Goal: Task Accomplishment & Management: Manage account settings

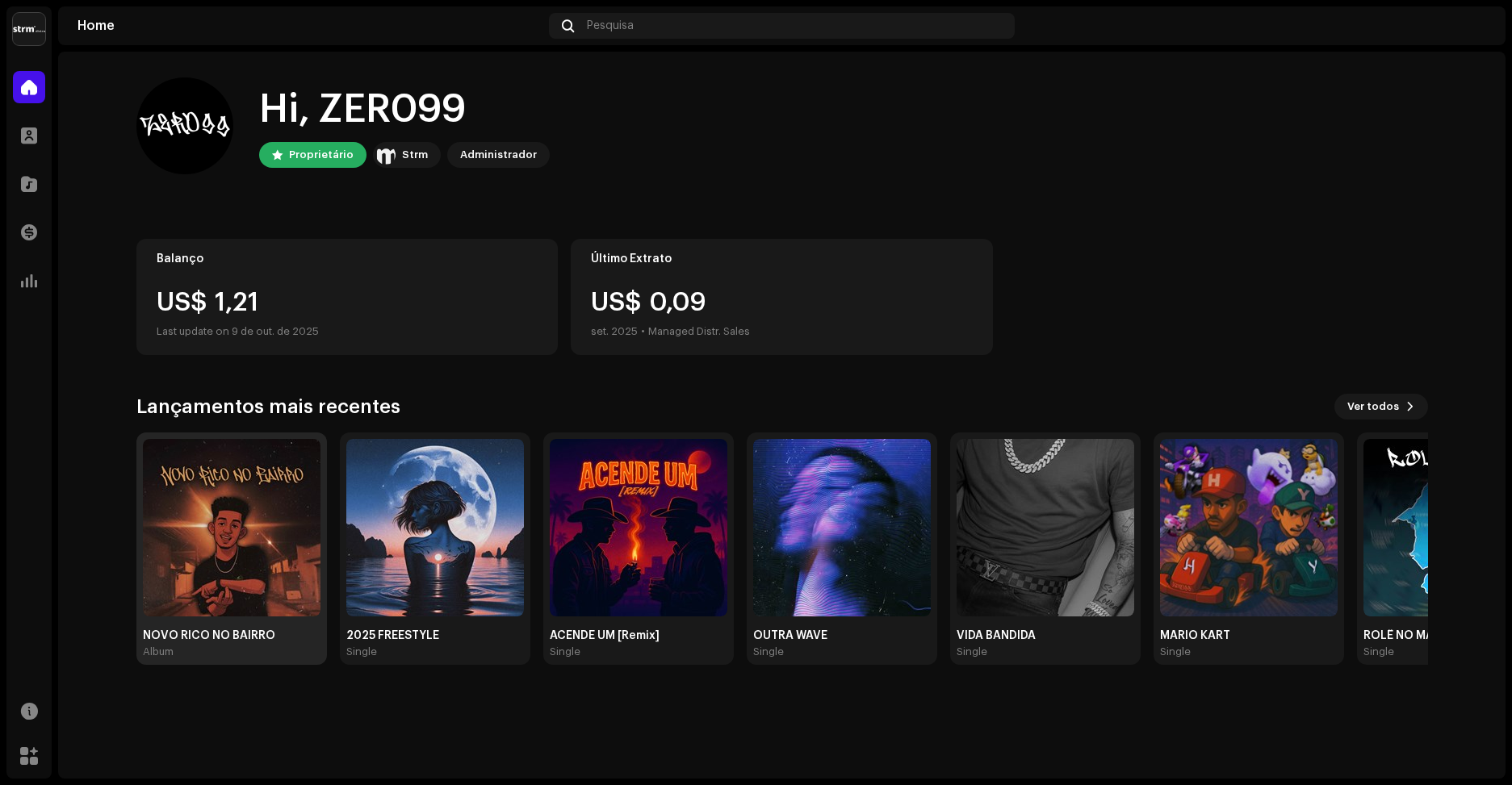
click at [199, 515] on img at bounding box center [232, 528] width 178 height 178
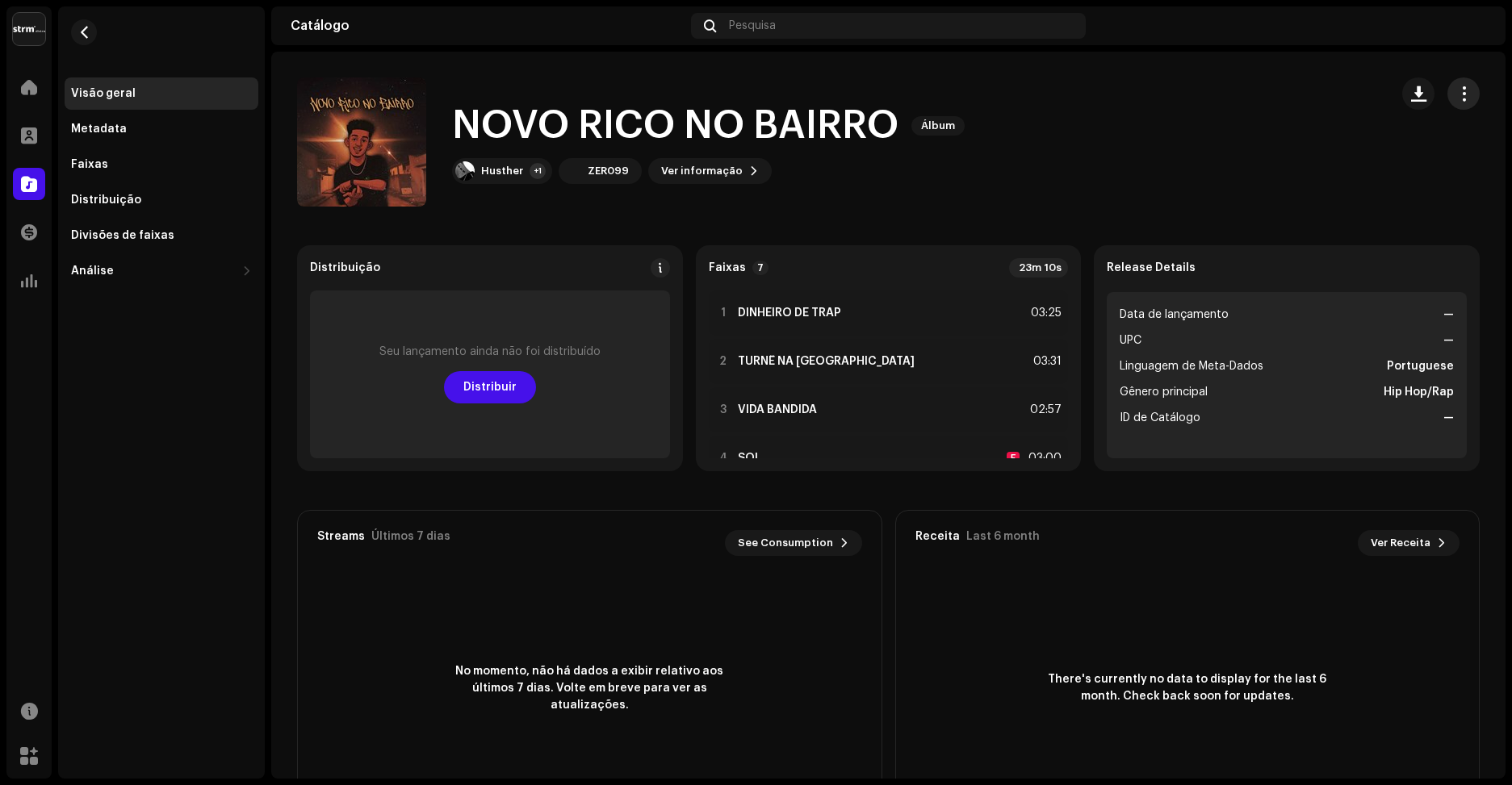
click at [1447, 82] on button "button" at bounding box center [1463, 93] width 32 height 32
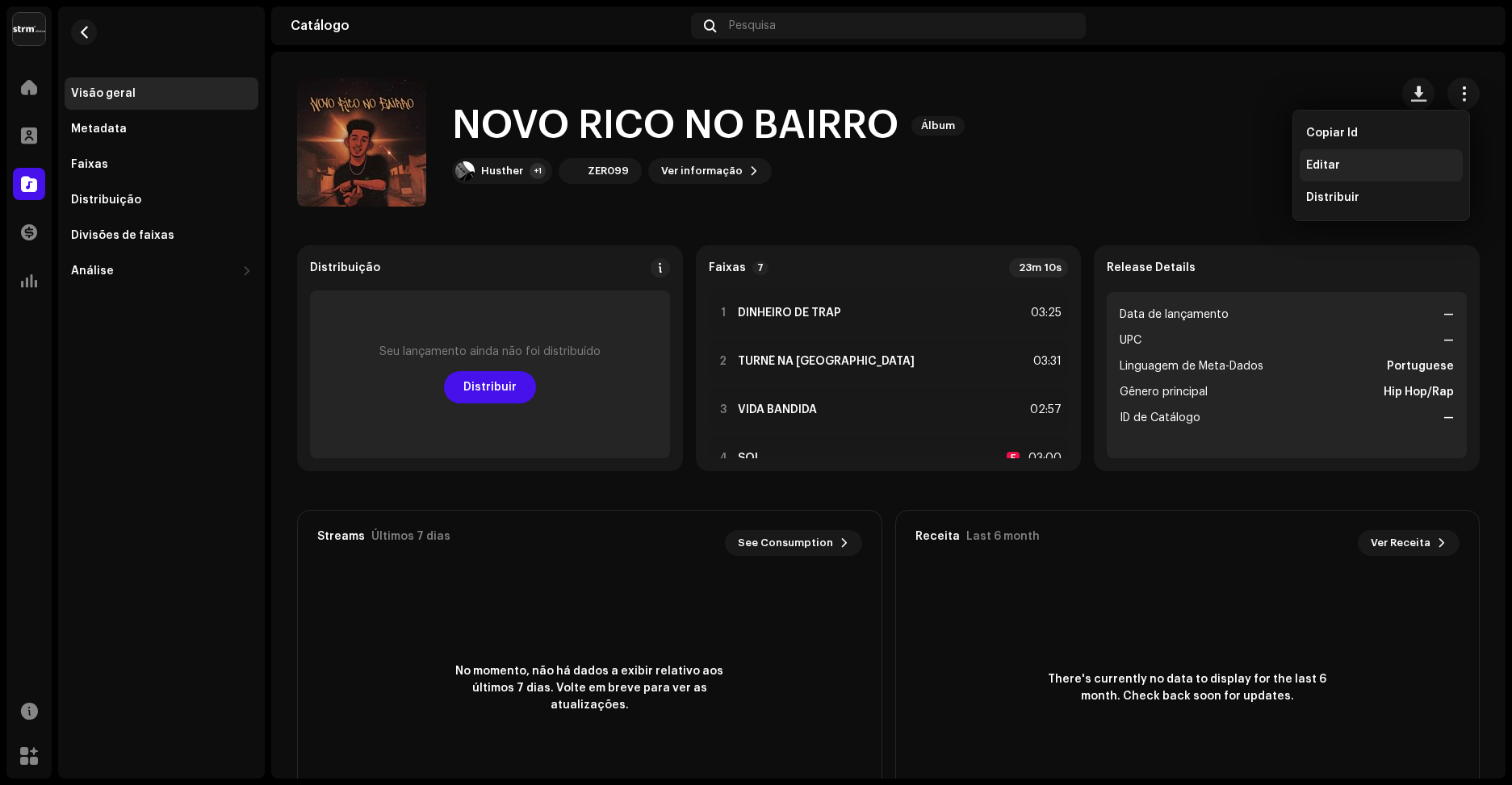
click at [1393, 158] on div "Editar" at bounding box center [1380, 165] width 163 height 32
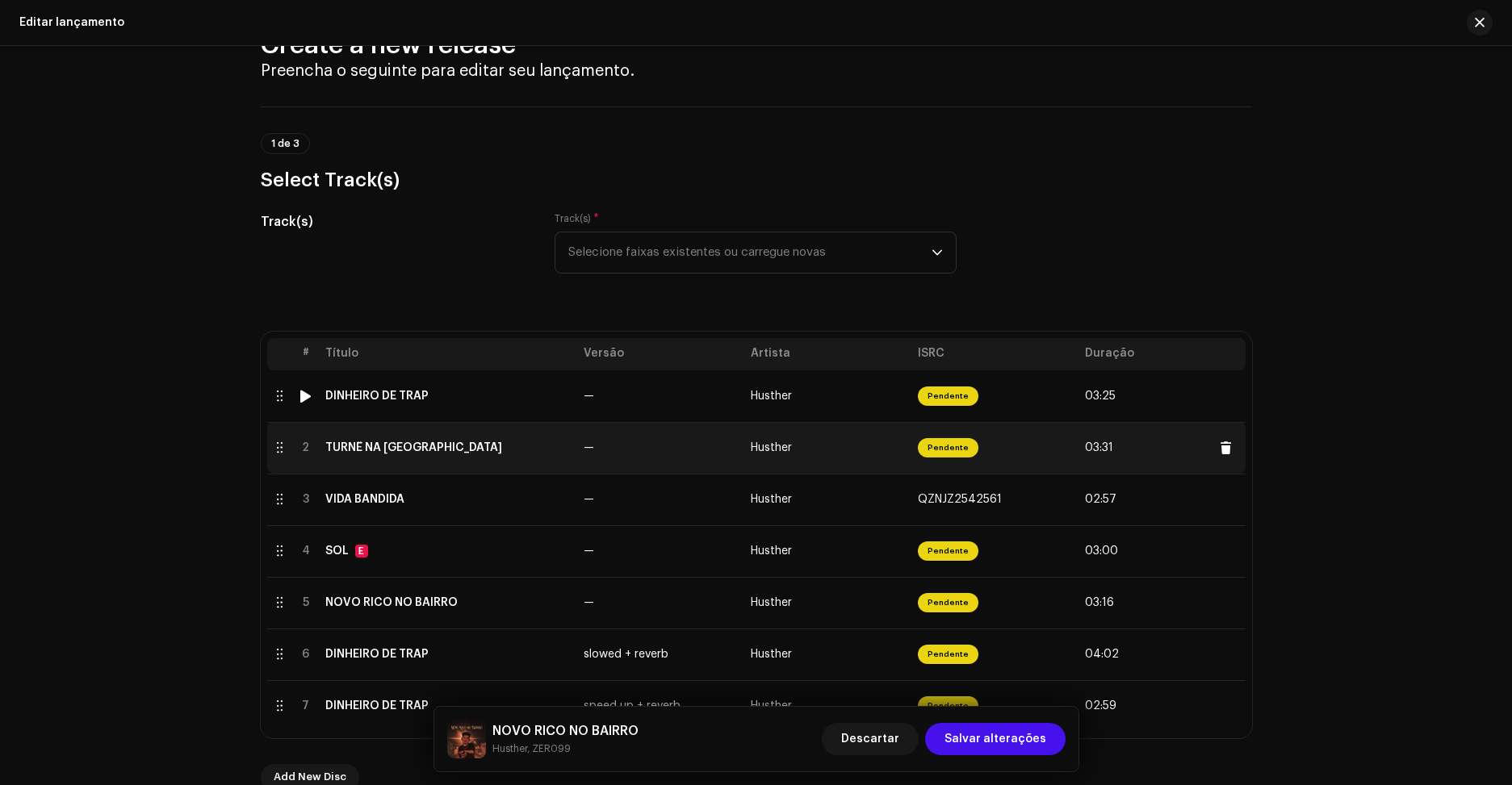
scroll to position [81, 0]
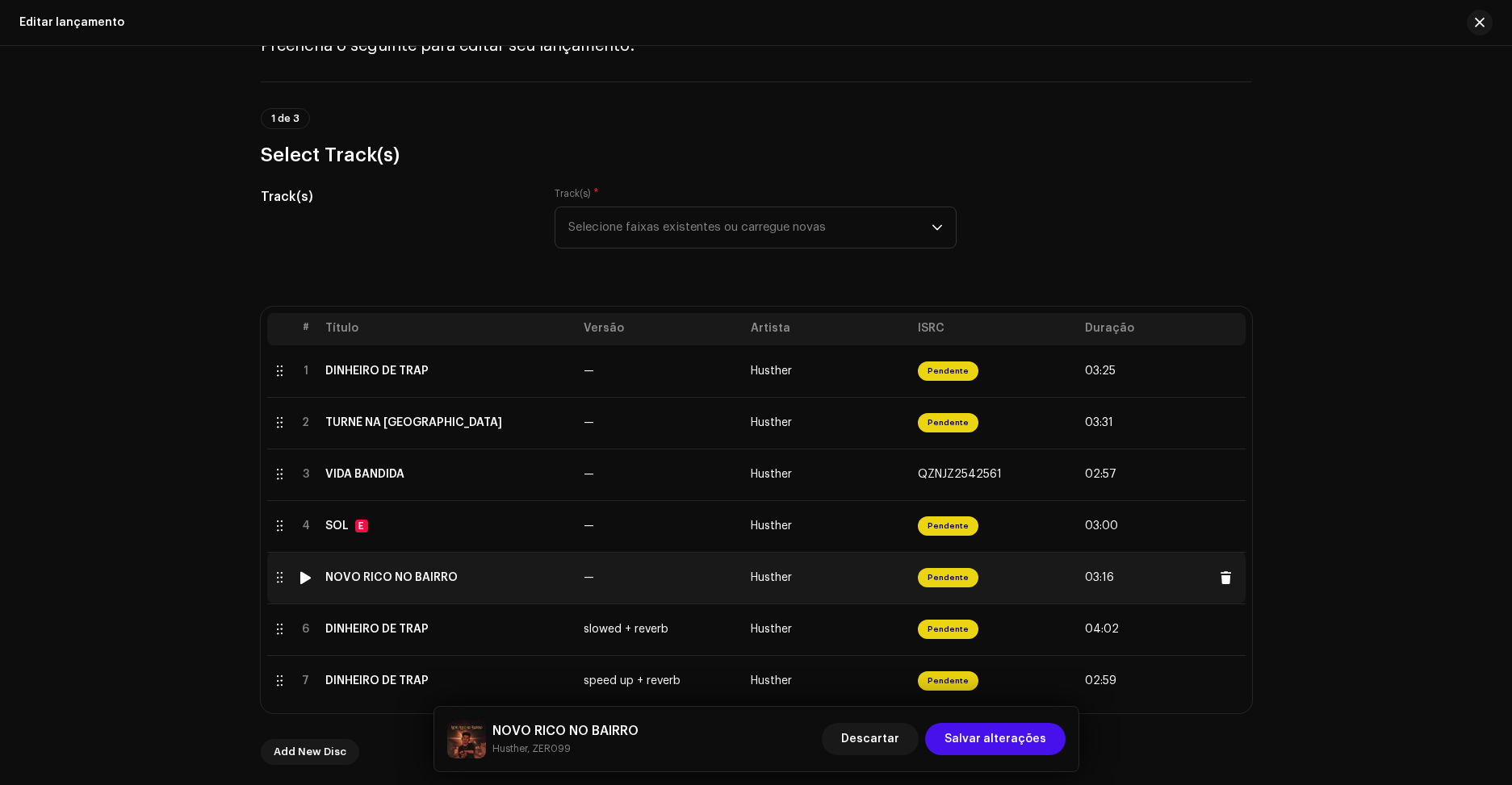
click at [374, 574] on div "NOVO RICO NO BAIRRO" at bounding box center [391, 578] width 132 height 13
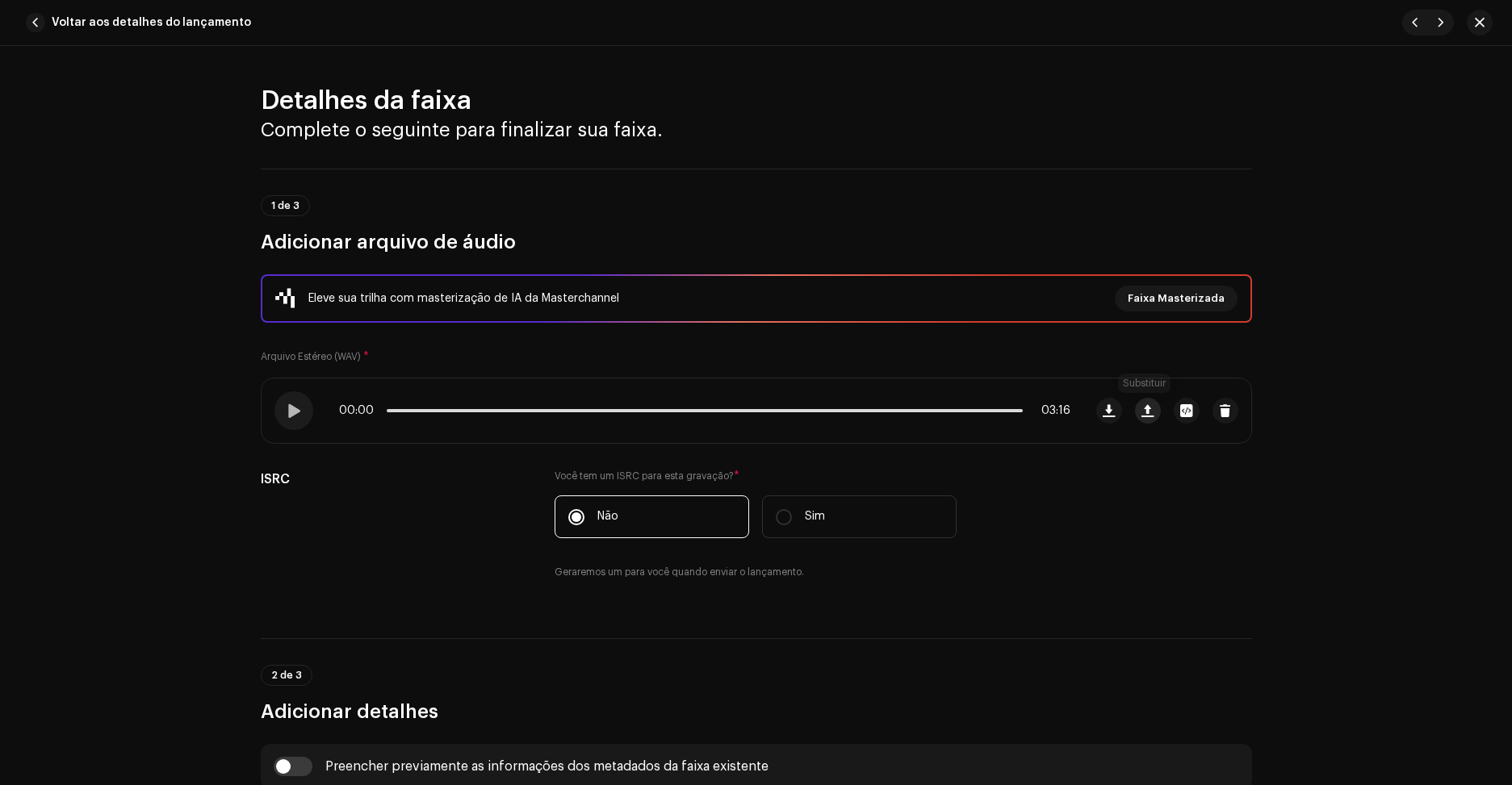
click at [1150, 405] on span "button" at bounding box center [1147, 411] width 12 height 13
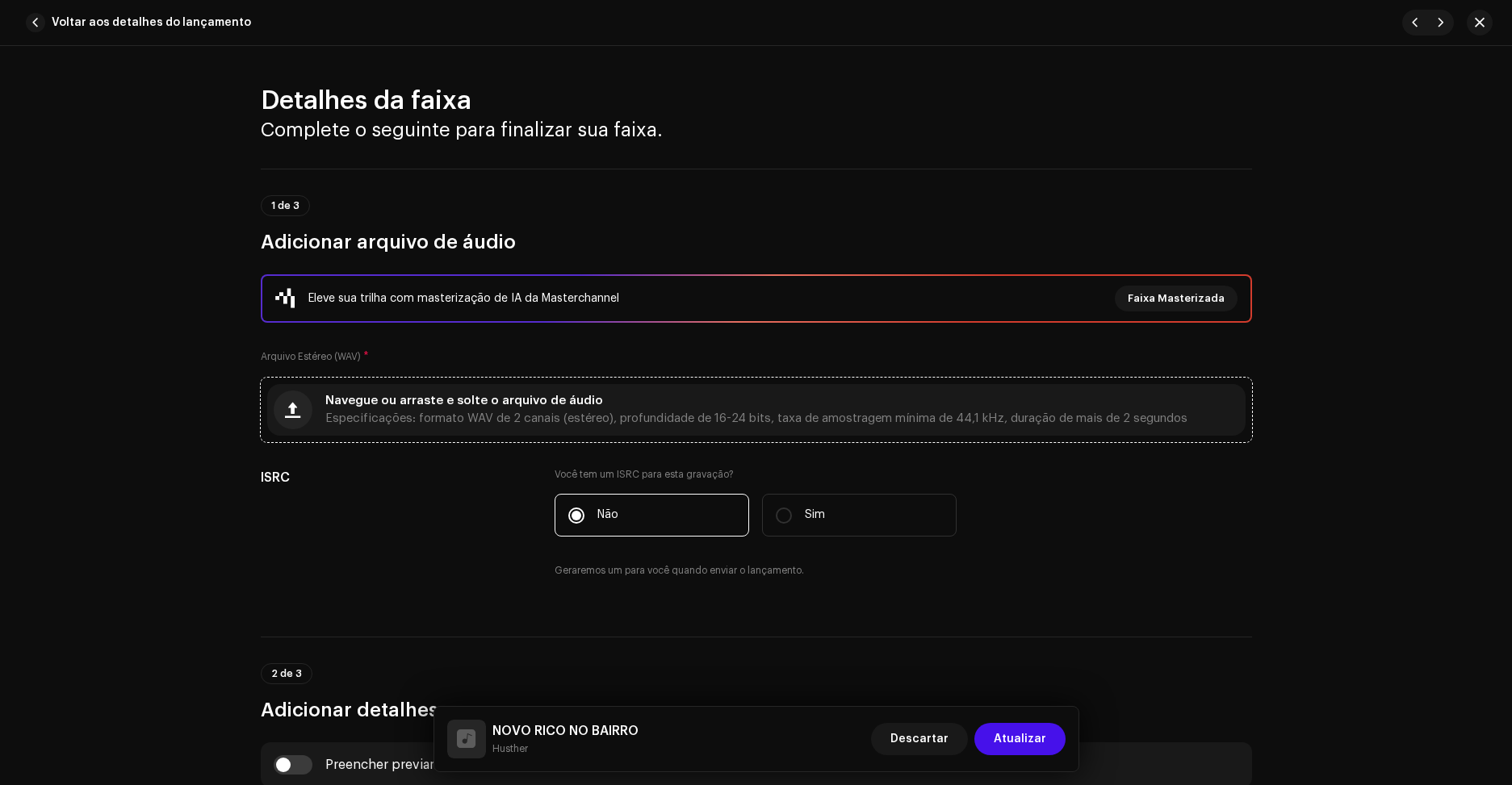
click at [823, 411] on div "Navegue ou arraste e solte o arquivo de áudio Especificações: formato WAV de 2 …" at bounding box center [756, 409] width 862 height 29
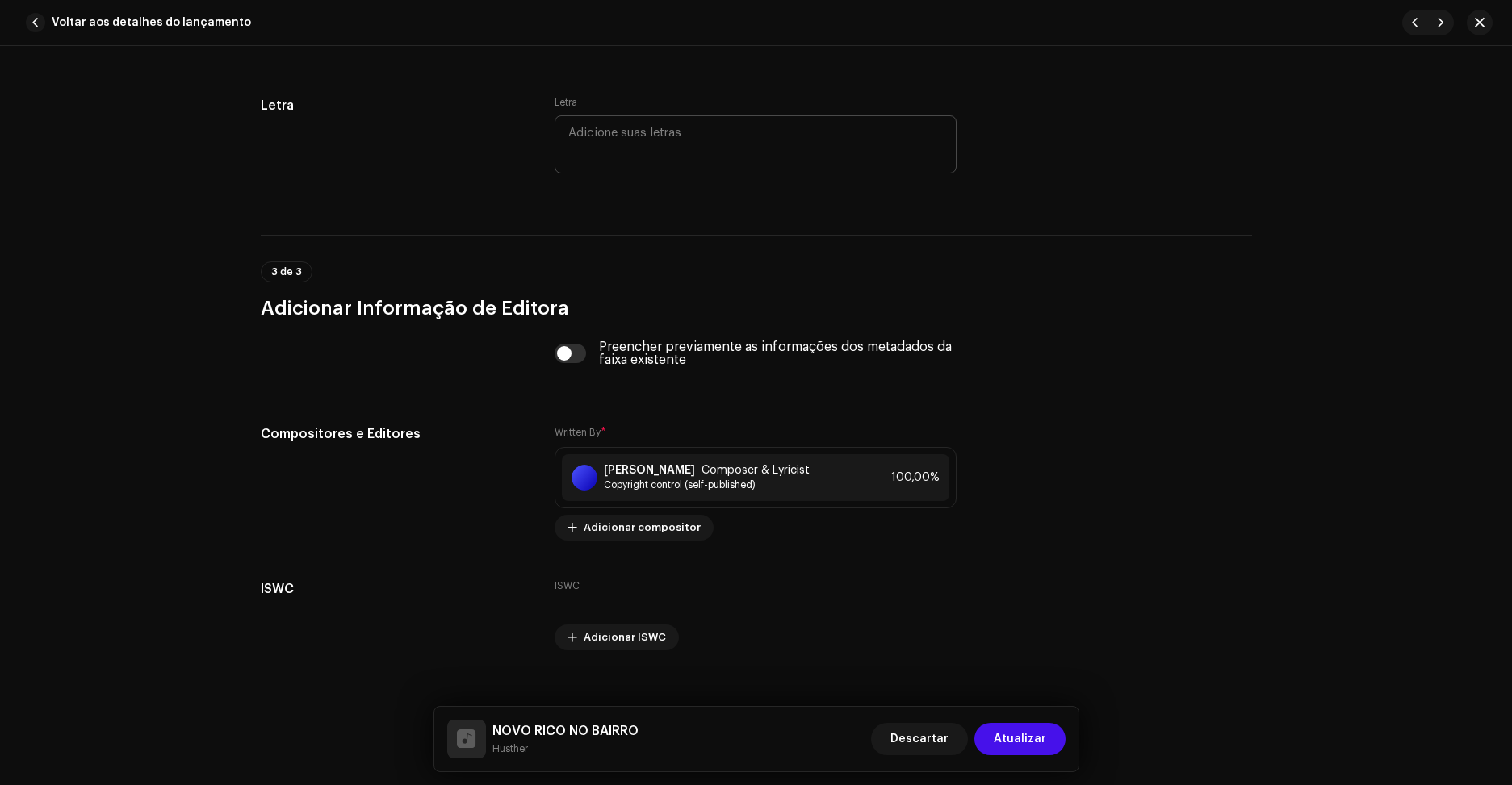
scroll to position [3066, 0]
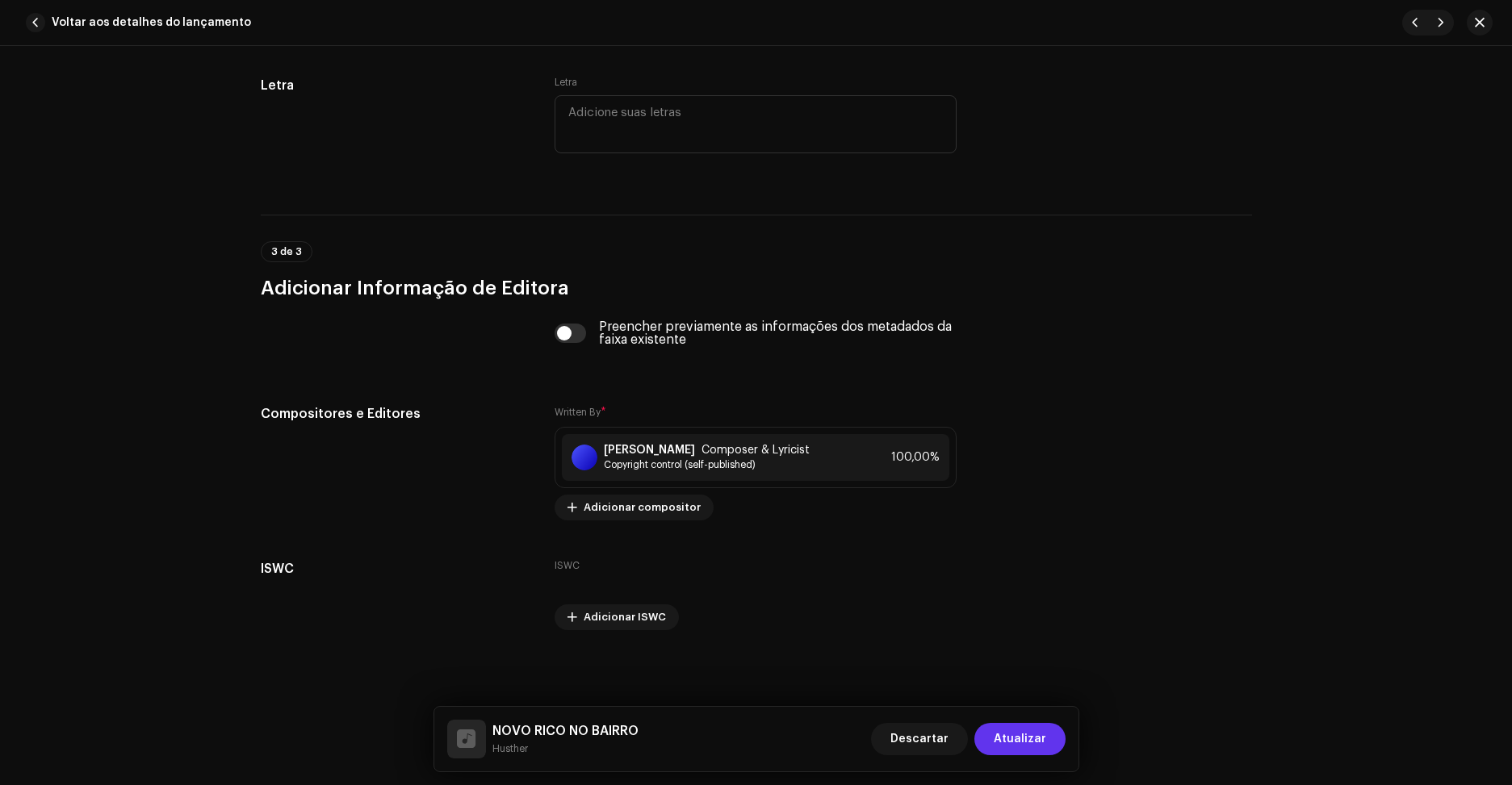
click at [999, 732] on span "Atualizar" at bounding box center [1020, 739] width 52 height 32
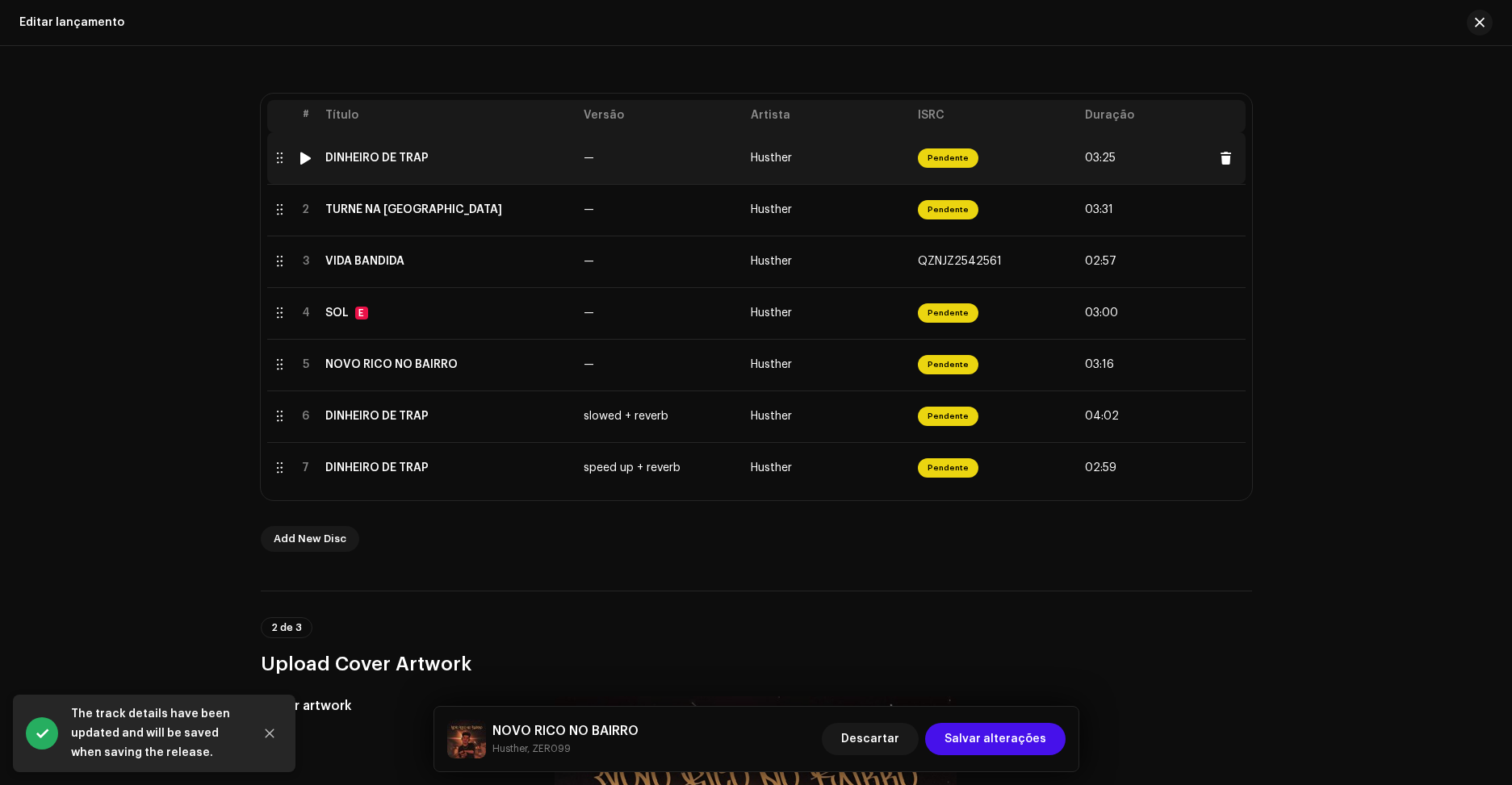
scroll to position [323, 0]
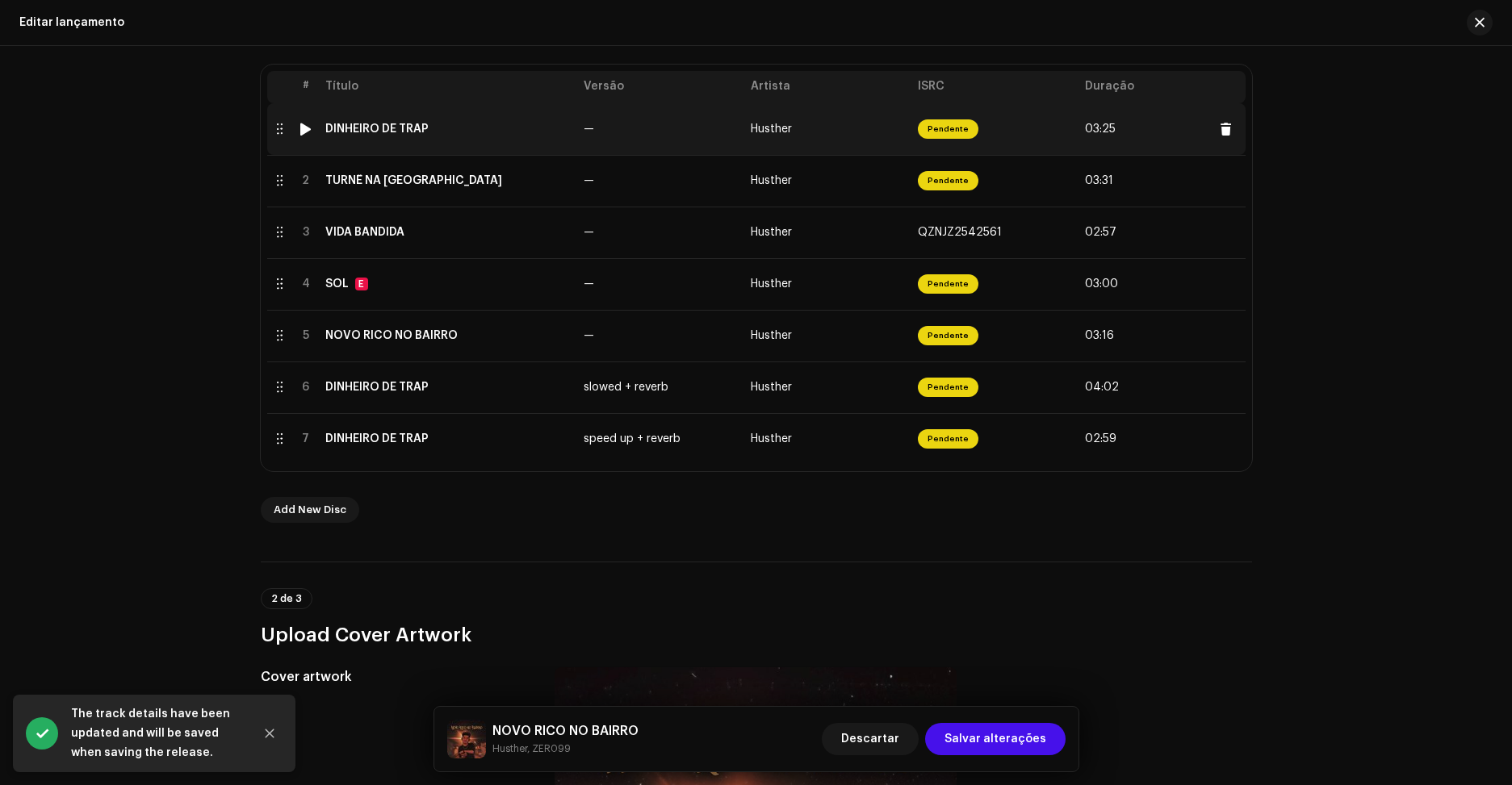
click at [300, 132] on div at bounding box center [305, 129] width 12 height 13
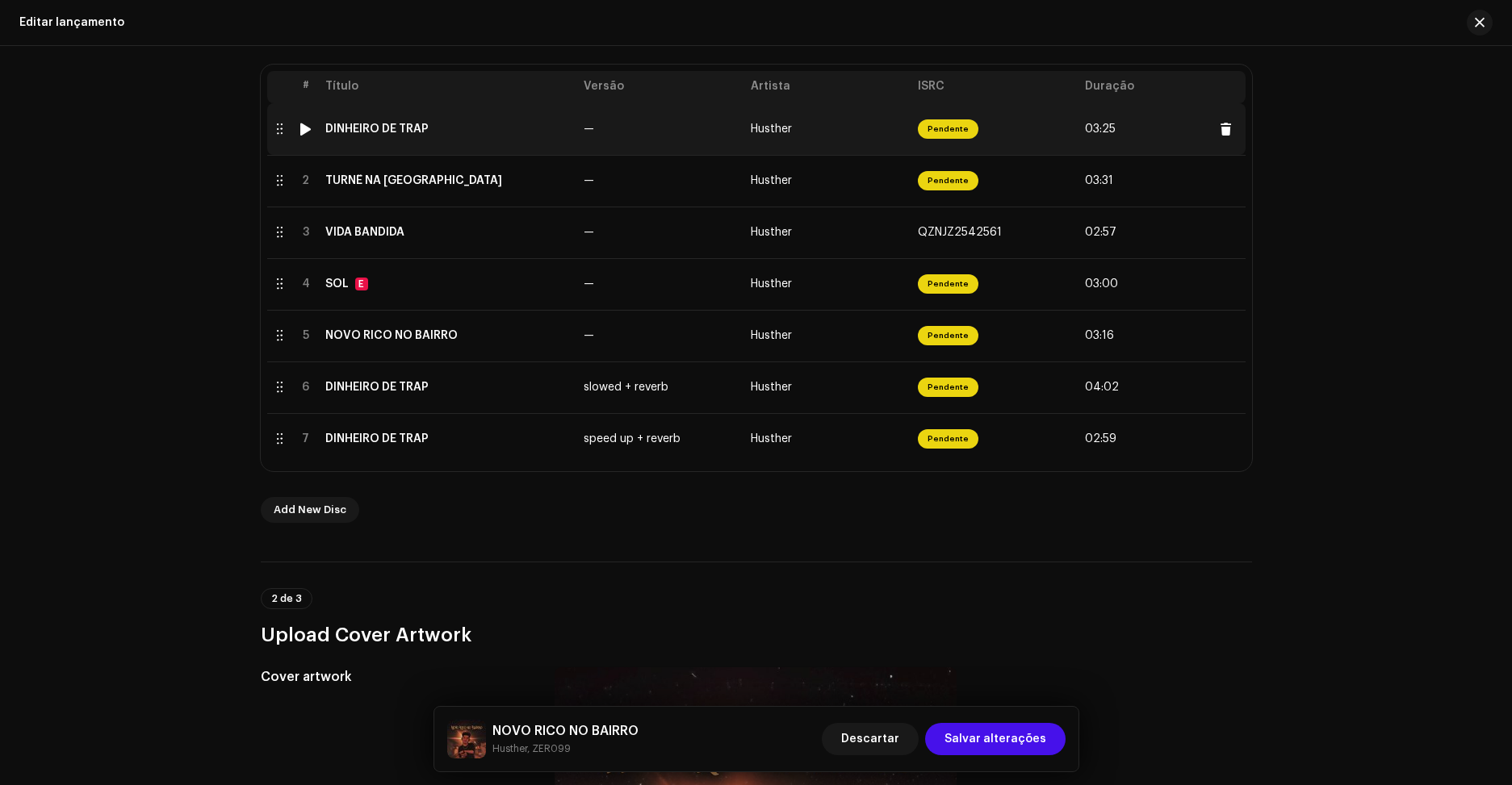
click at [304, 132] on div at bounding box center [305, 129] width 12 height 13
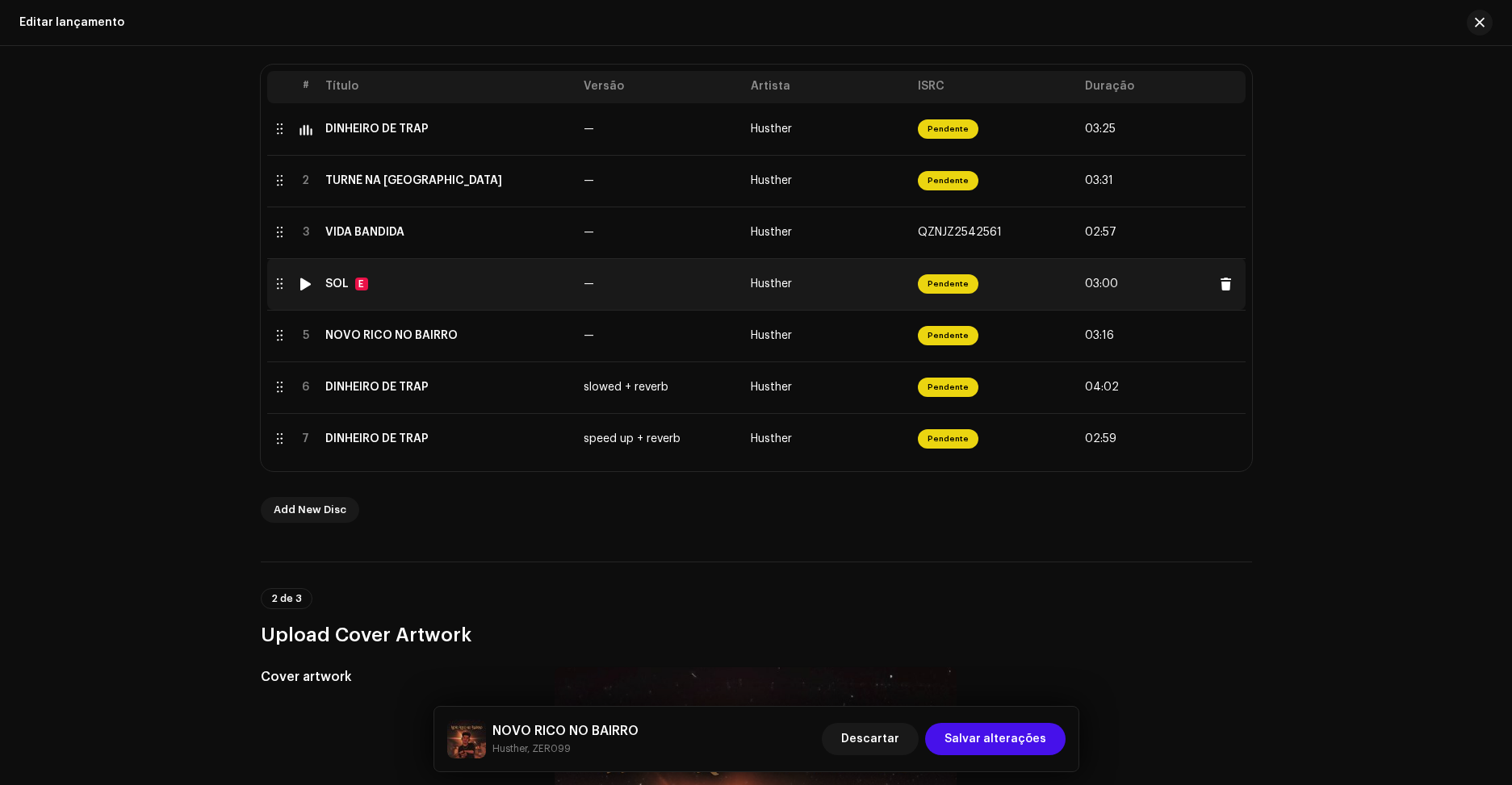
click at [305, 286] on div at bounding box center [305, 285] width 12 height 13
click at [389, 284] on div "SOL E" at bounding box center [448, 285] width 246 height 13
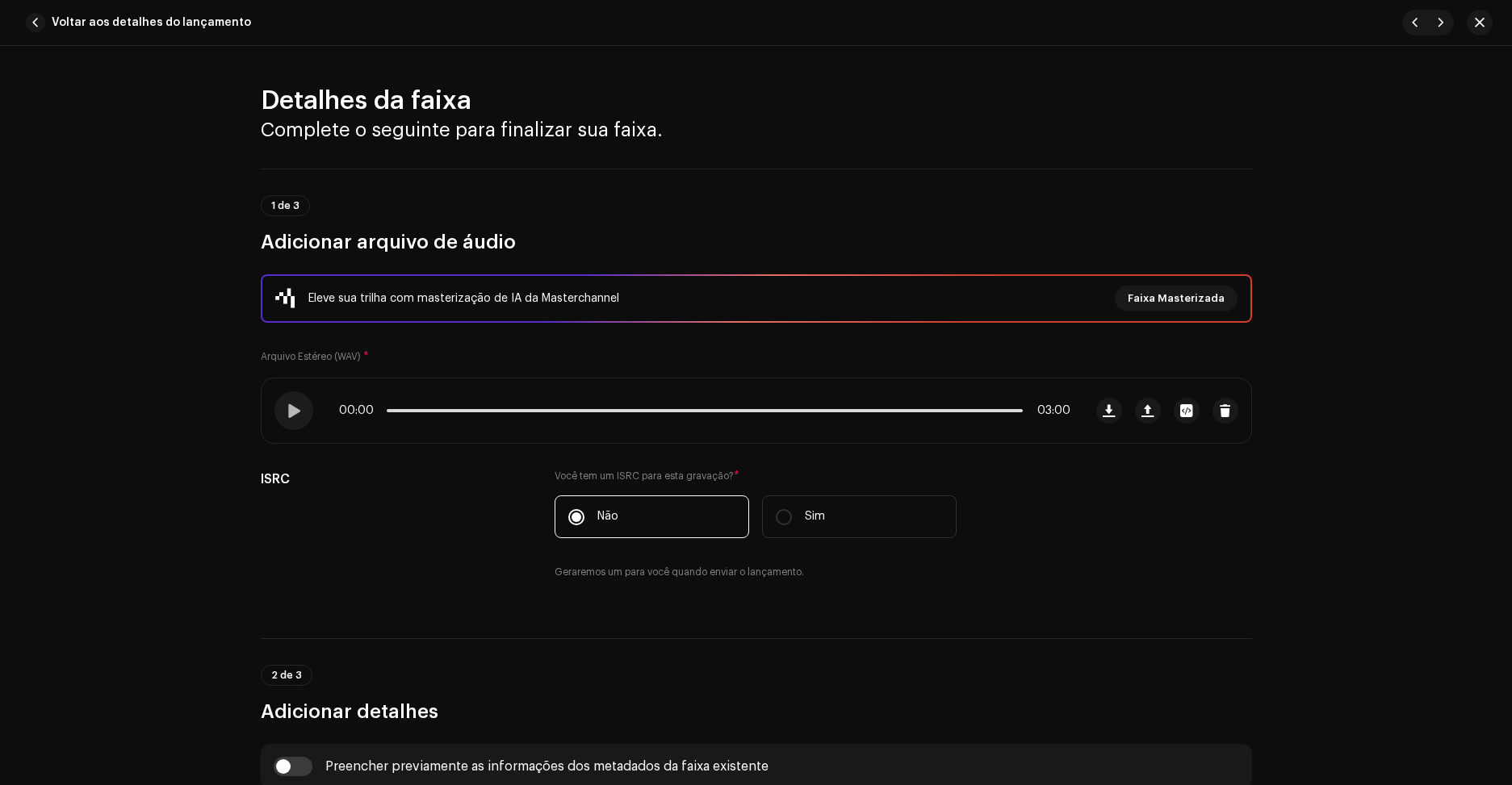
scroll to position [404, 0]
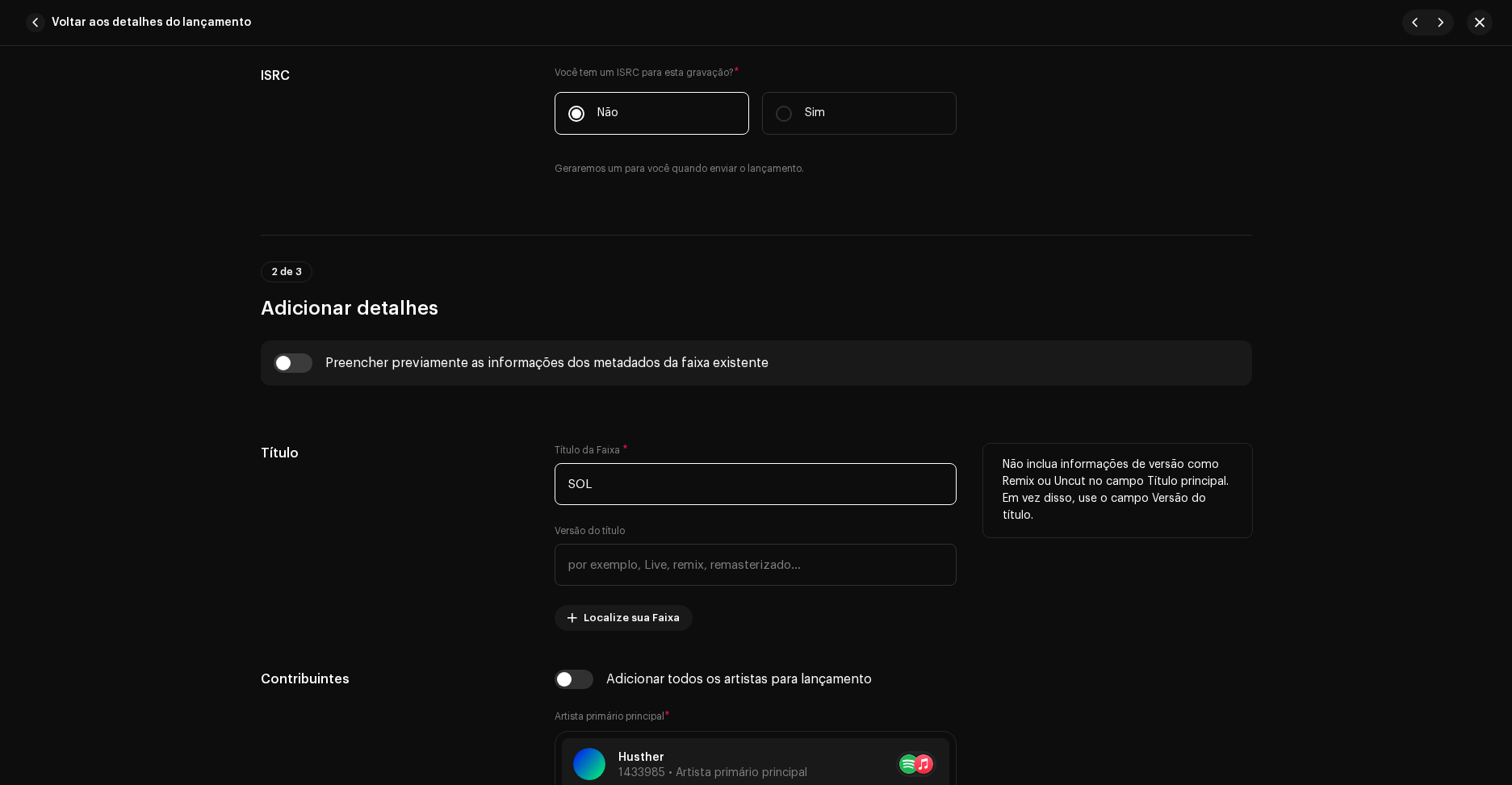
drag, startPoint x: 617, startPoint y: 475, endPoint x: 545, endPoint y: 490, distance: 73.5
click at [545, 490] on div "Título Título da Faixa * SOL Versão do título Localize sua Faixa Não inclua inf…" at bounding box center [756, 537] width 991 height 187
type input "M"
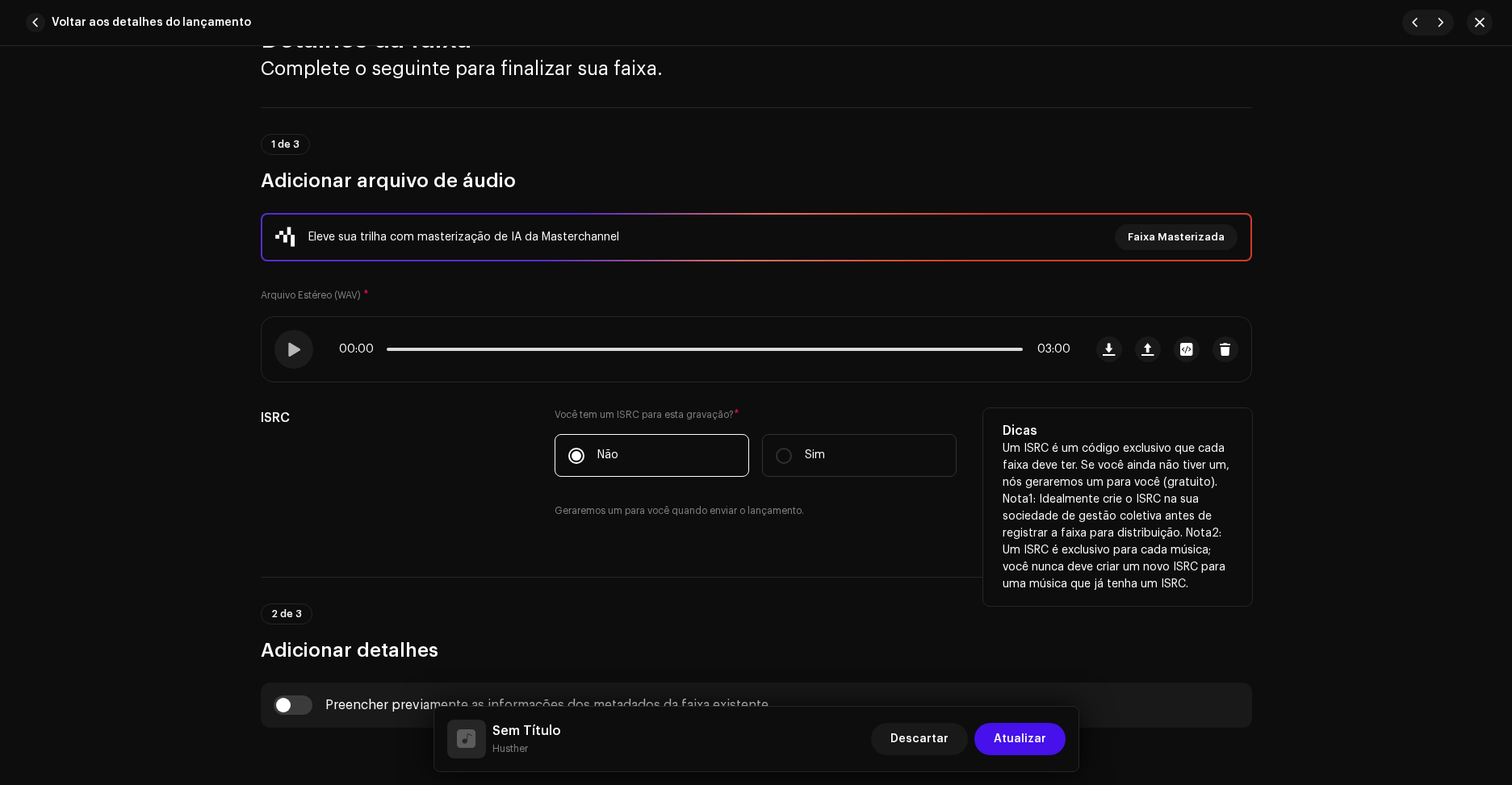
scroll to position [0, 0]
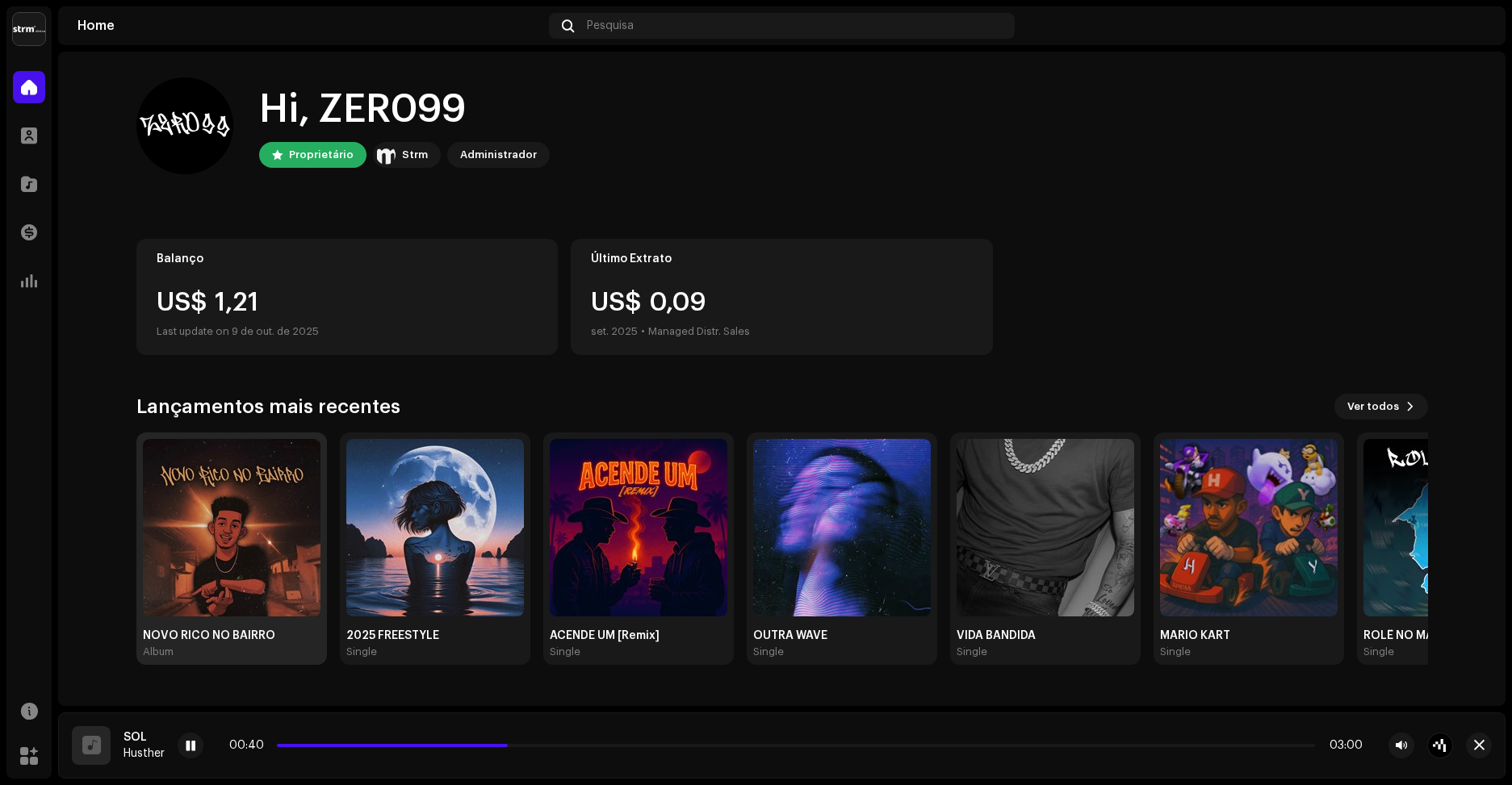
click at [239, 614] on img at bounding box center [232, 528] width 178 height 178
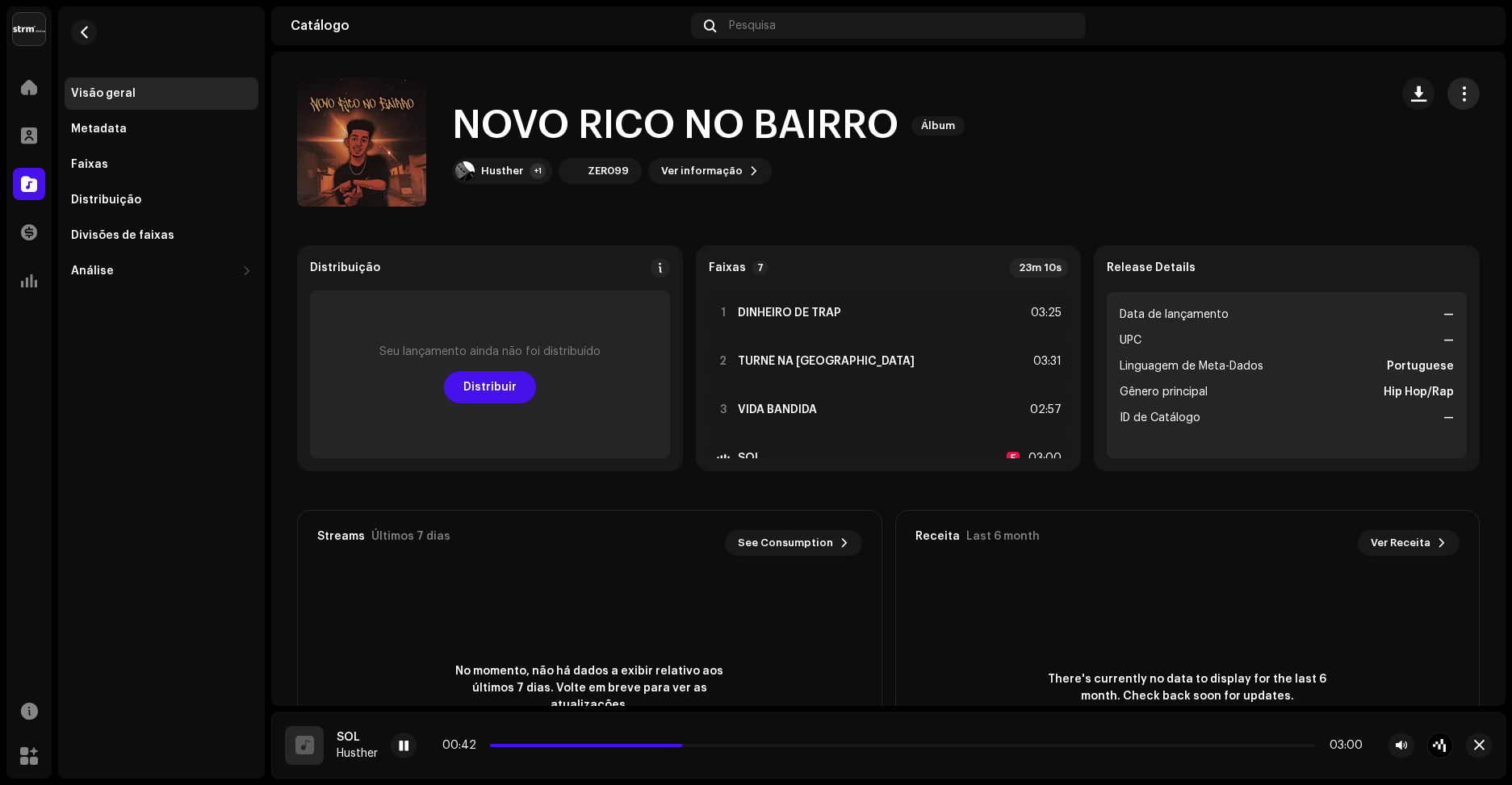
click at [1457, 95] on span "button" at bounding box center [1464, 93] width 16 height 13
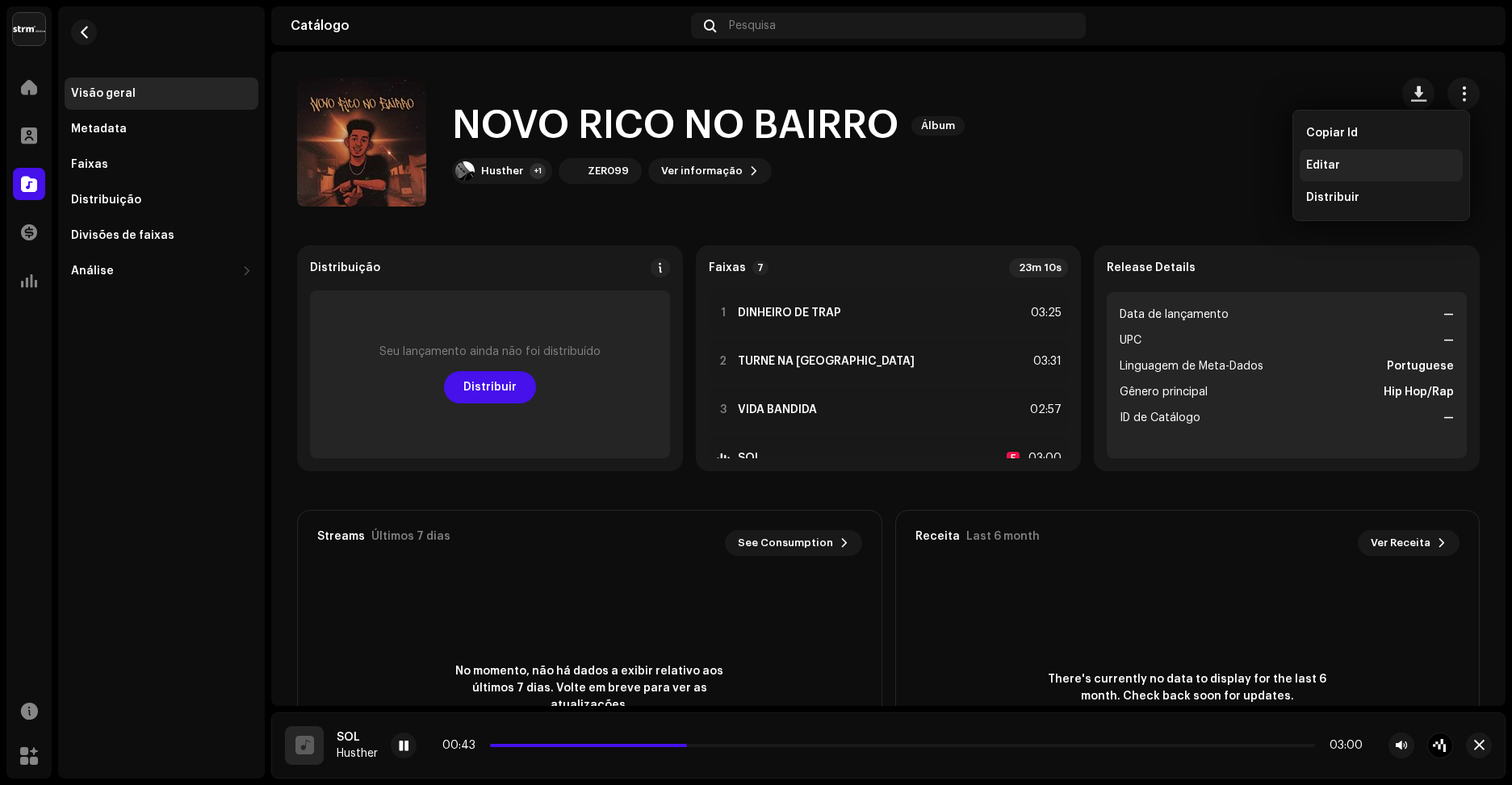
click at [1352, 156] on div "Editar" at bounding box center [1380, 165] width 163 height 32
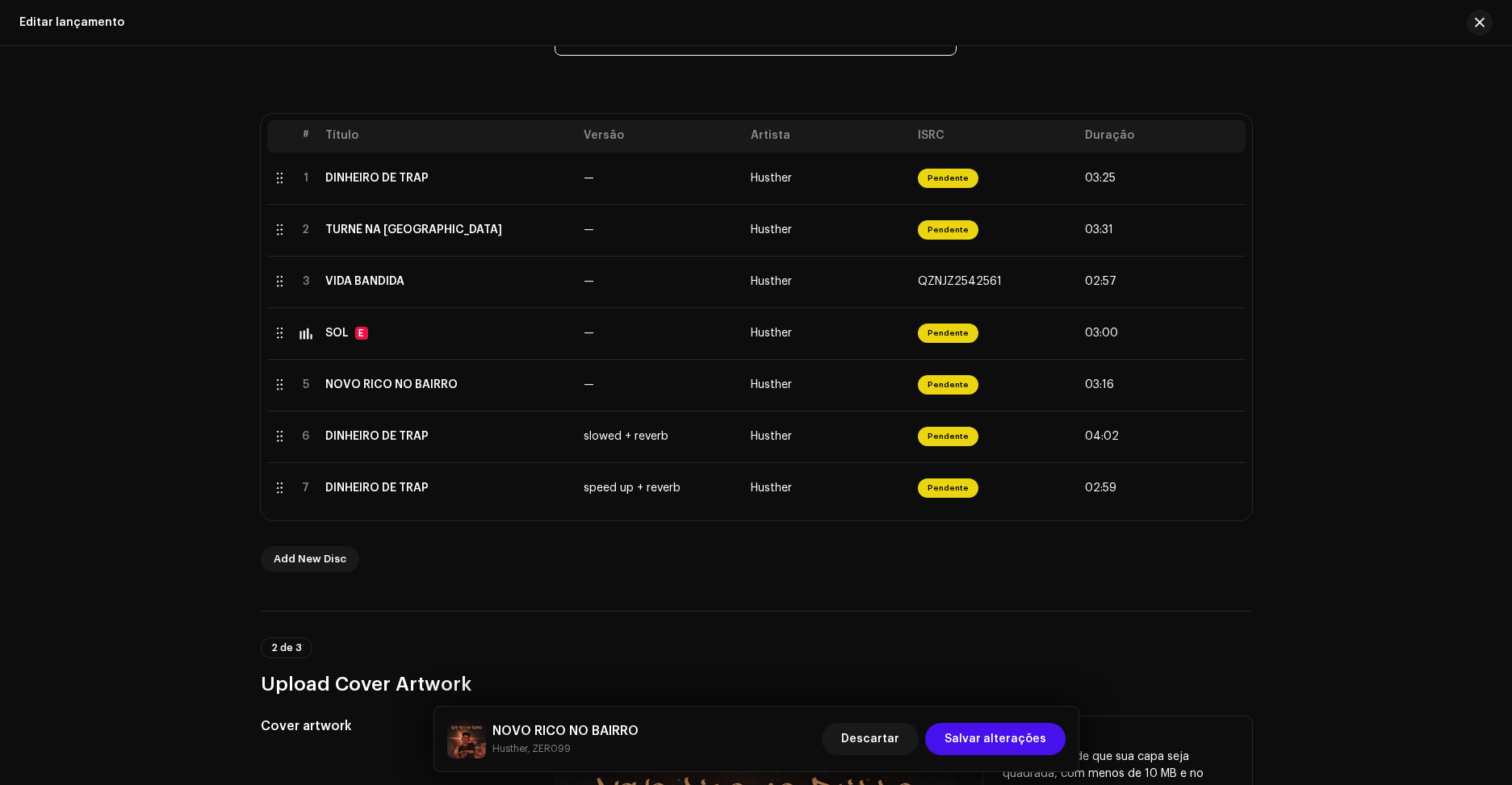
scroll to position [161, 0]
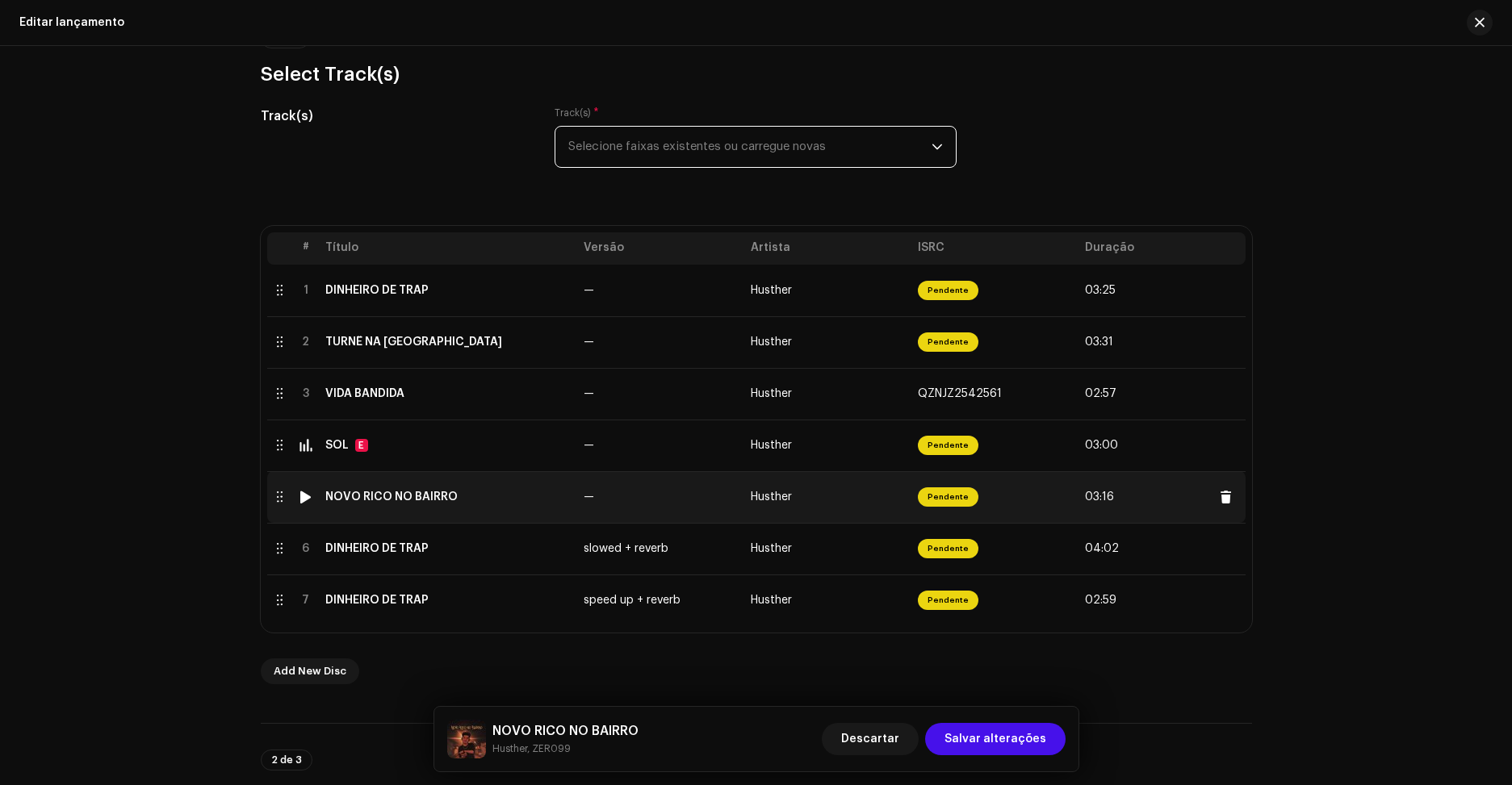
click at [301, 495] on div at bounding box center [305, 497] width 12 height 13
click at [1014, 495] on td "Pendente" at bounding box center [995, 497] width 167 height 51
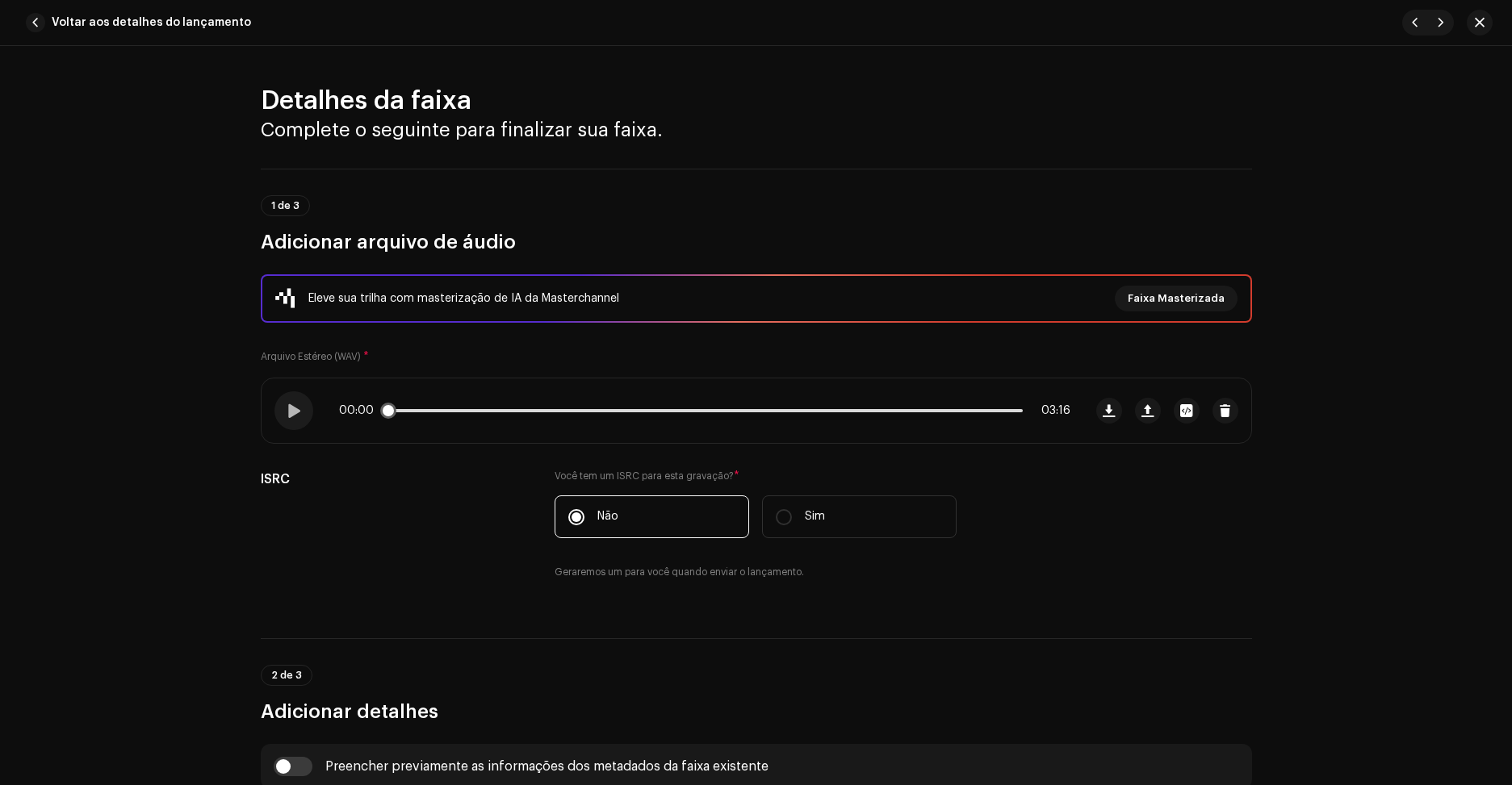
click at [998, 408] on div "00:00 03:16" at bounding box center [705, 411] width 732 height 13
click at [939, 409] on div "00:00 03:16" at bounding box center [705, 411] width 732 height 13
drag, startPoint x: 863, startPoint y: 409, endPoint x: 440, endPoint y: 388, distance: 423.5
click at [862, 409] on div "00:00 03:16" at bounding box center [705, 411] width 732 height 13
click at [305, 411] on div at bounding box center [294, 410] width 39 height 39
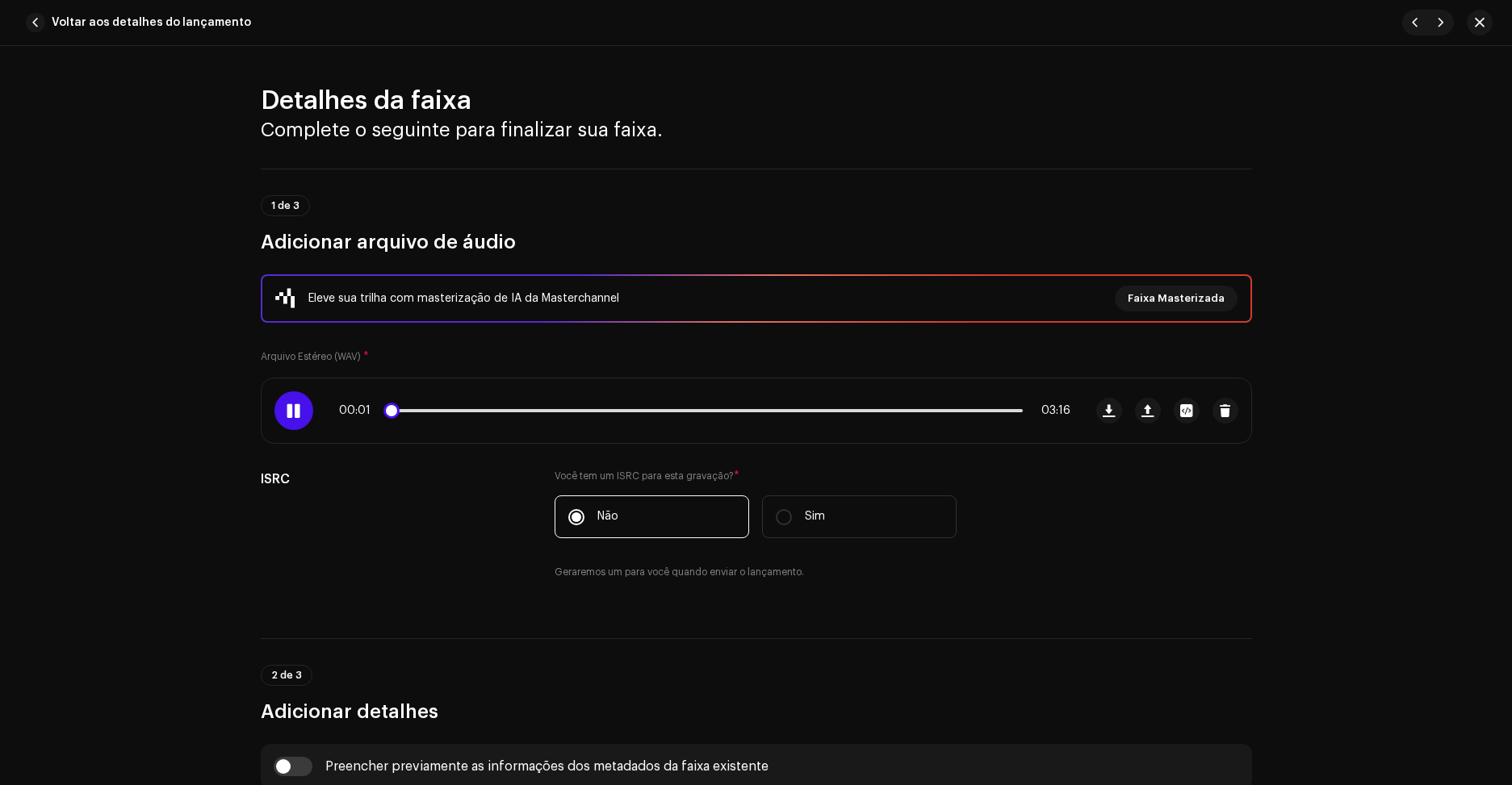
click at [756, 409] on div "00:01 03:16" at bounding box center [705, 411] width 732 height 13
click at [757, 416] on div "00:01 03:16" at bounding box center [705, 411] width 732 height 13
click at [757, 410] on p-slider at bounding box center [704, 410] width 636 height 3
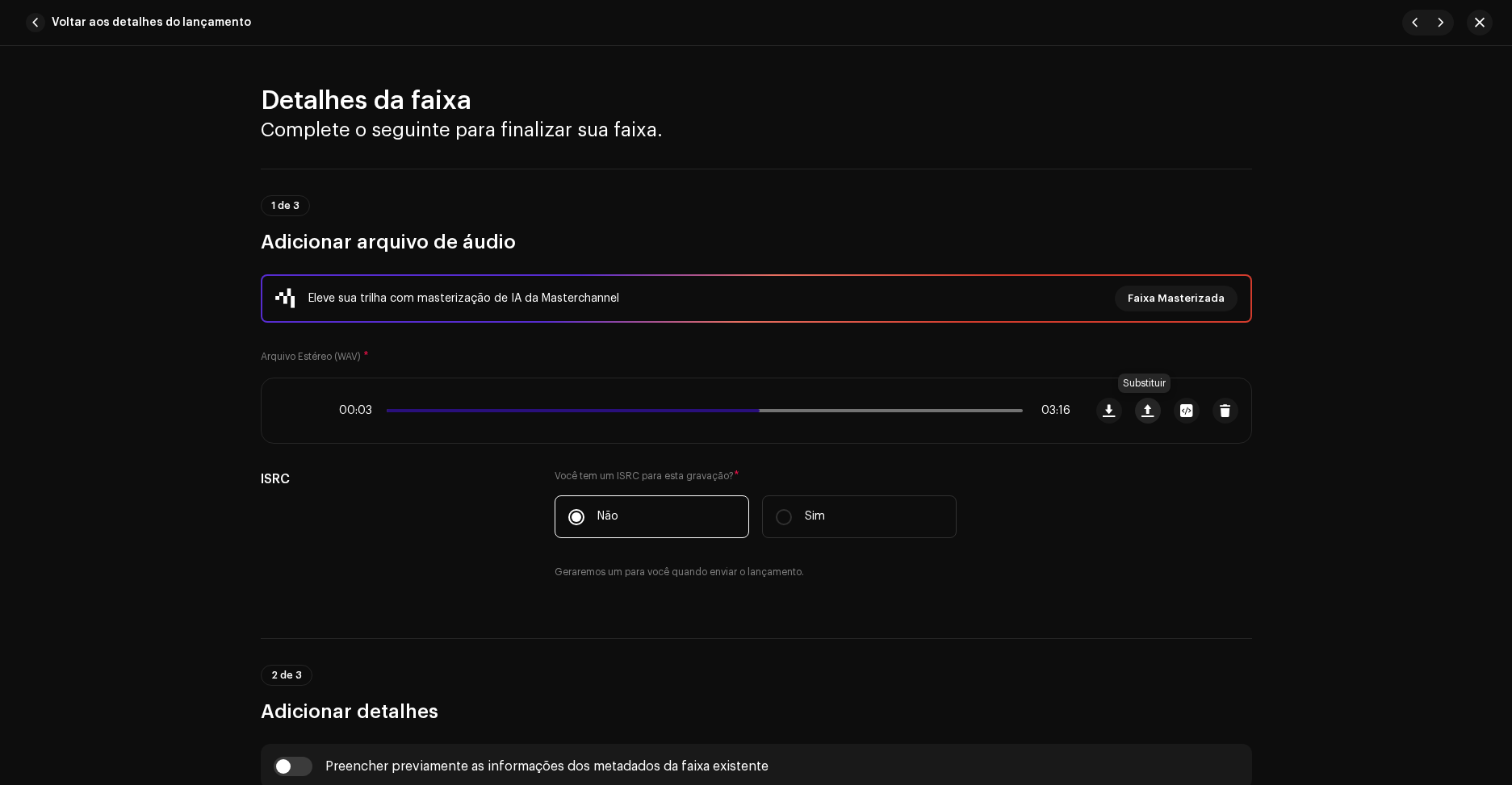
click at [1141, 413] on span "button" at bounding box center [1147, 411] width 12 height 13
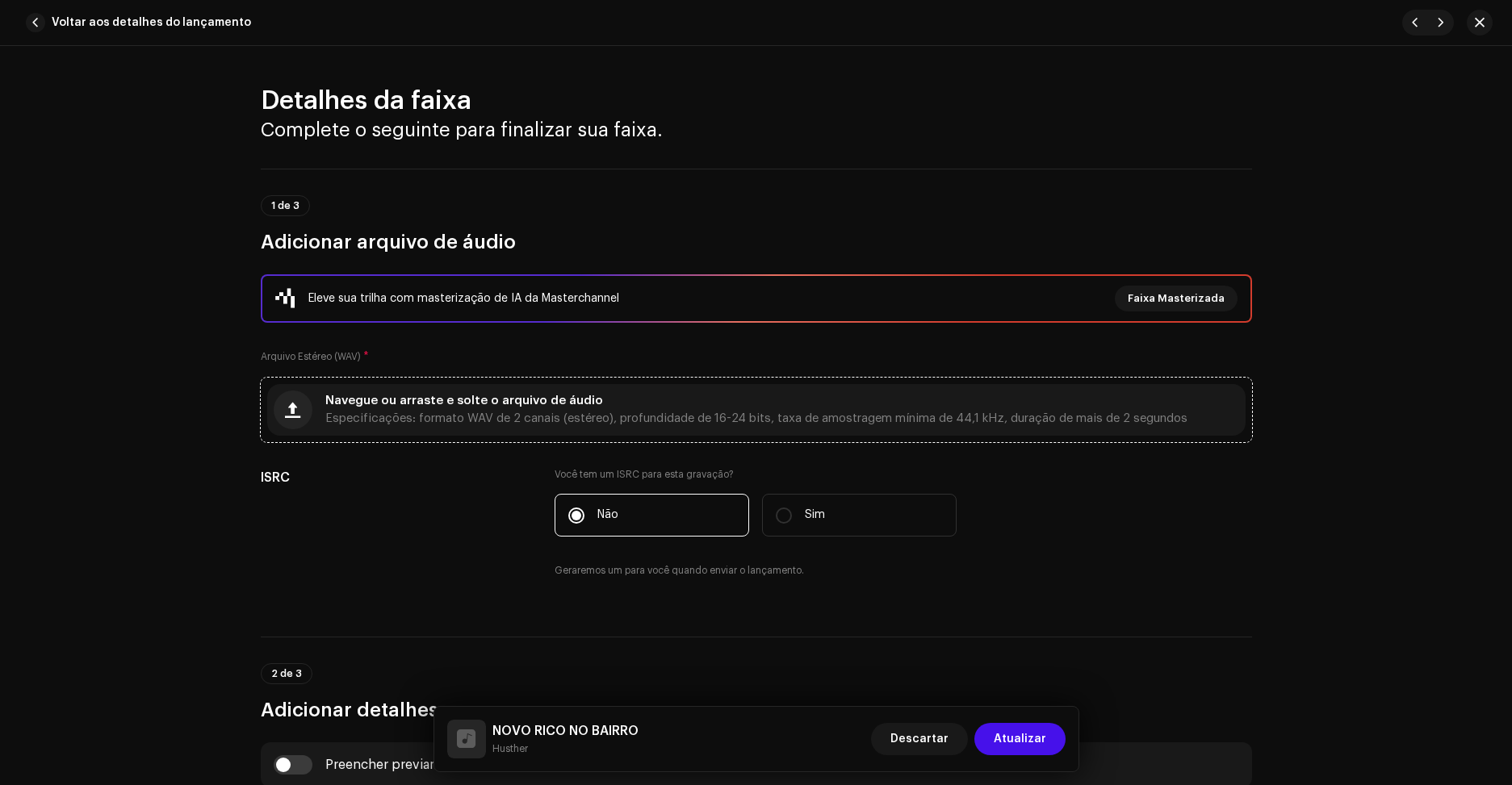
click at [751, 406] on div "Navegue ou arraste e solte o arquivo de áudio Especificações: formato WAV de 2 …" at bounding box center [756, 409] width 862 height 29
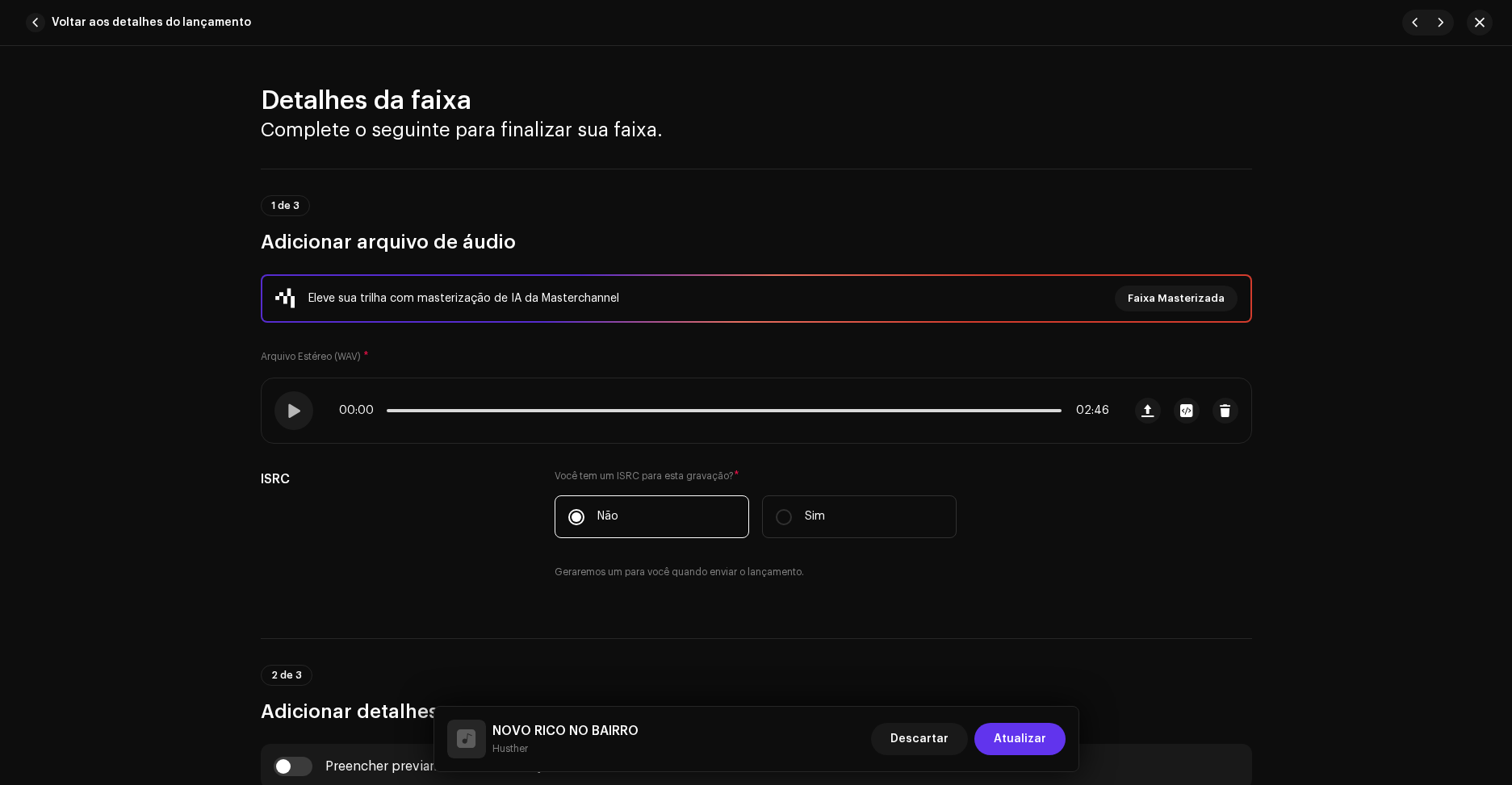
click at [1044, 731] on span "Atualizar" at bounding box center [1020, 739] width 52 height 32
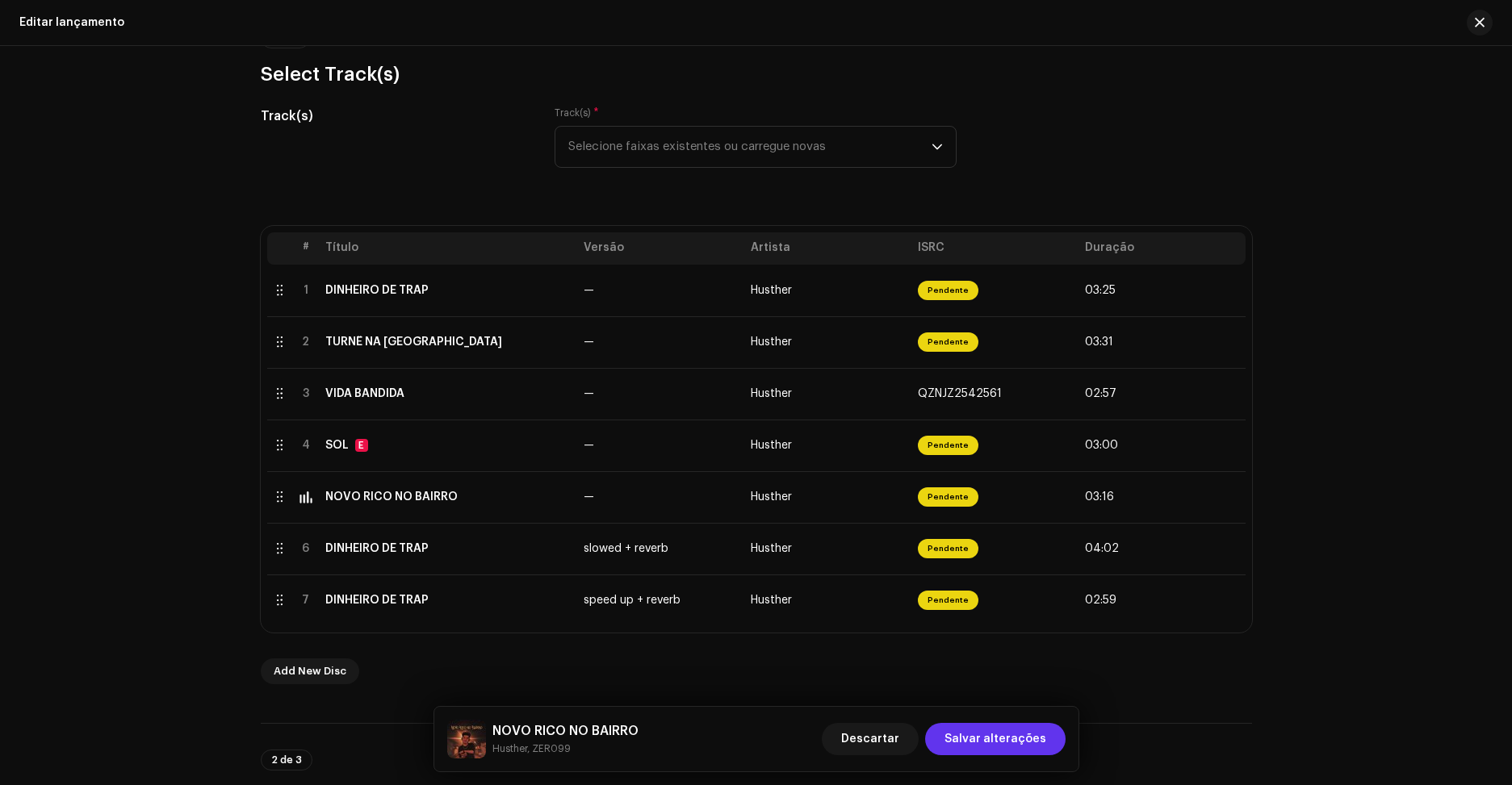
click at [991, 734] on span "Salvar alterações" at bounding box center [995, 739] width 102 height 32
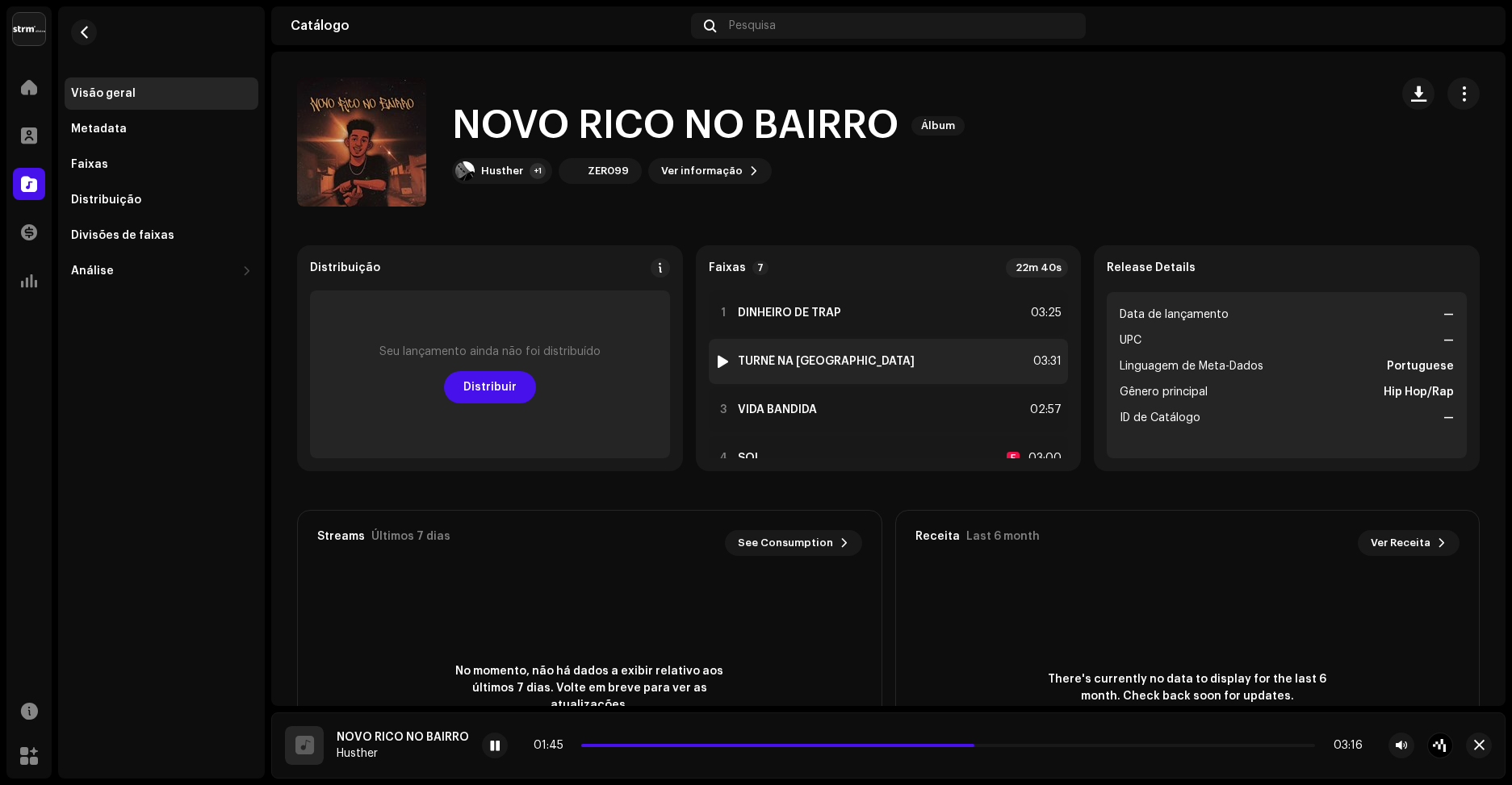
click at [717, 362] on div at bounding box center [722, 361] width 12 height 13
click at [721, 362] on div at bounding box center [722, 361] width 12 height 13
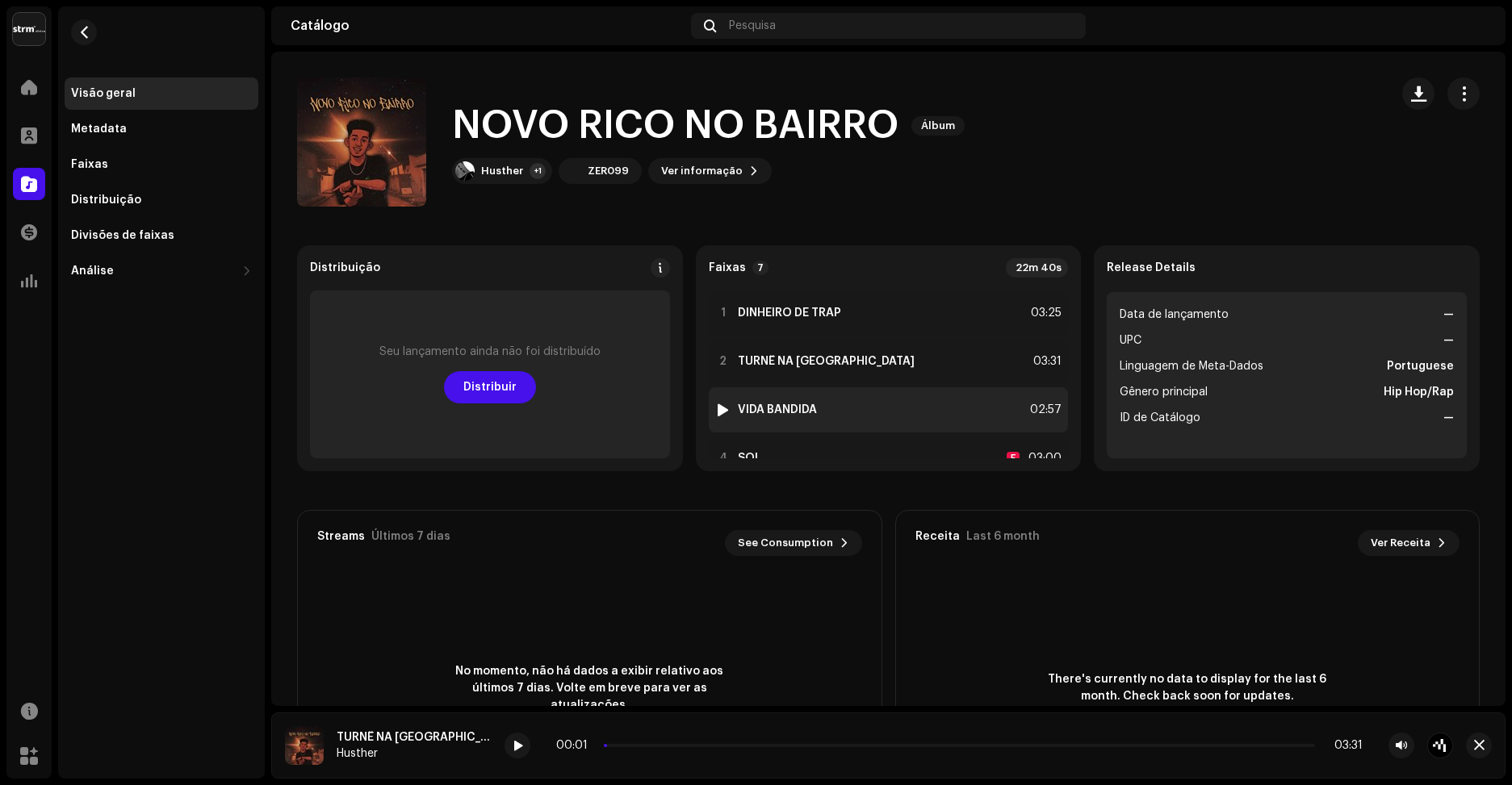
click at [722, 407] on div at bounding box center [722, 410] width 12 height 13
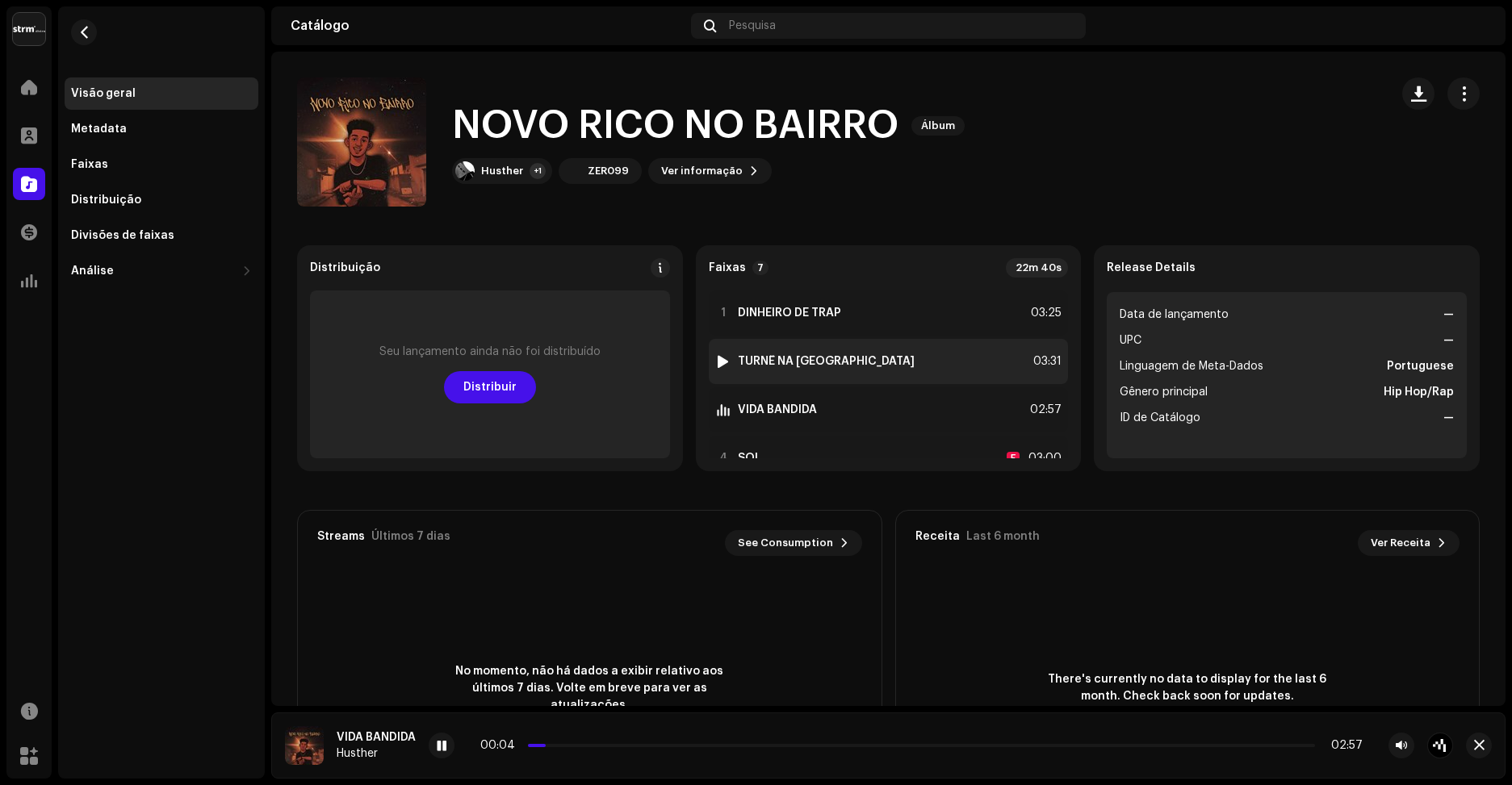
click at [719, 363] on div at bounding box center [722, 361] width 12 height 13
click at [1457, 97] on span "button" at bounding box center [1464, 93] width 16 height 13
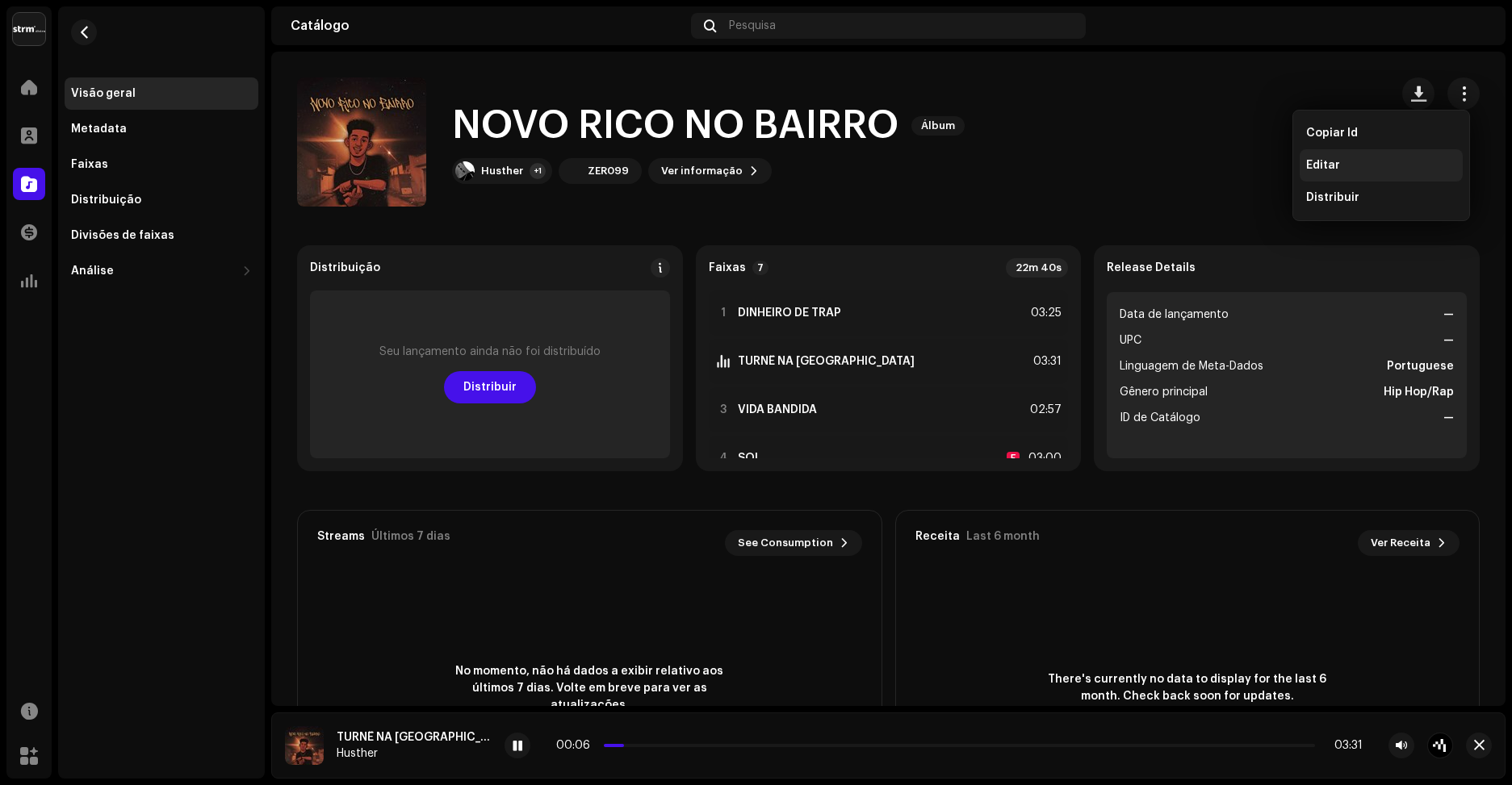
click at [1356, 160] on div "Editar" at bounding box center [1380, 165] width 150 height 13
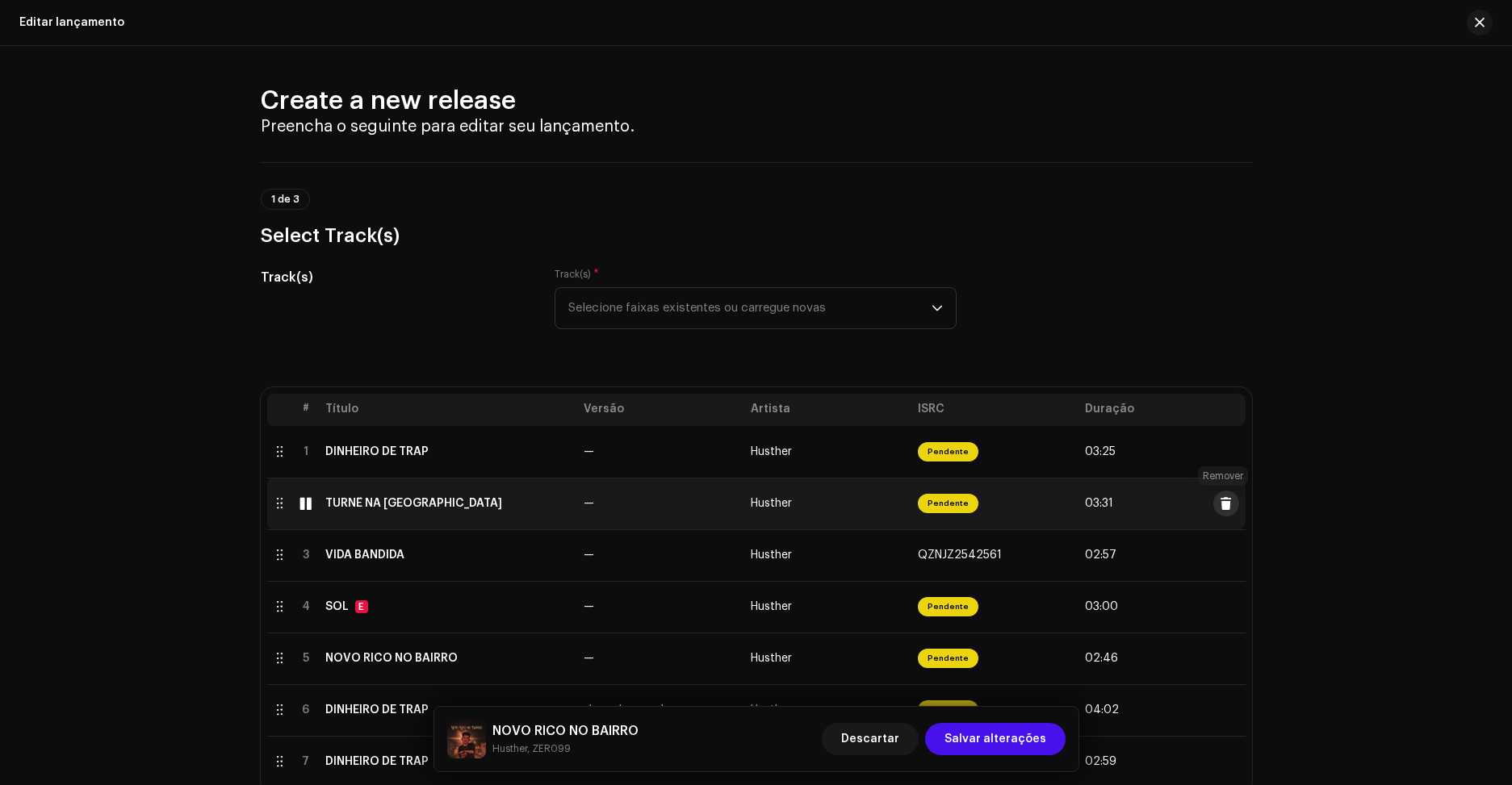
click at [1217, 510] on button at bounding box center [1226, 503] width 26 height 26
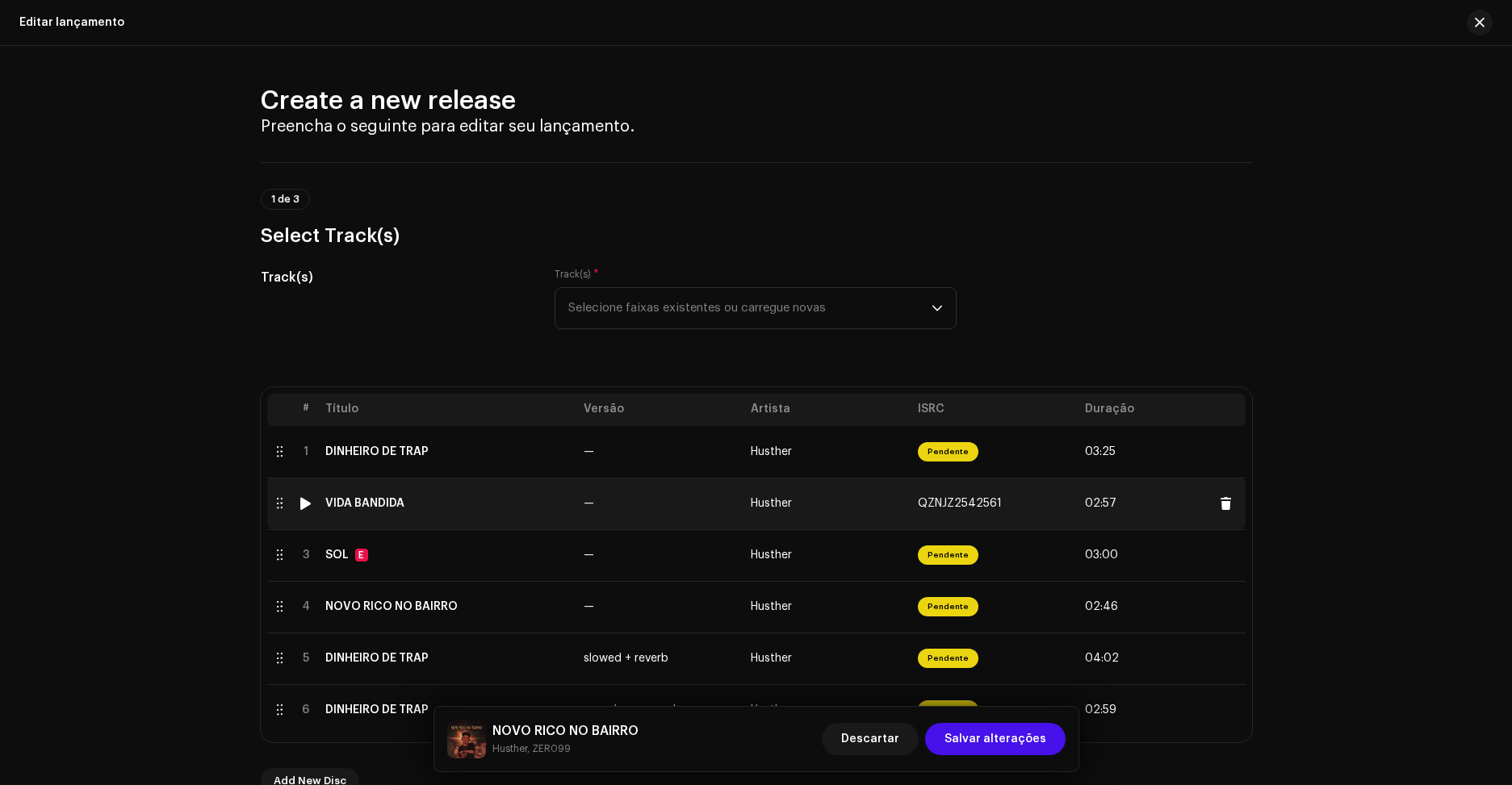
click at [279, 508] on div at bounding box center [281, 504] width 13 height 13
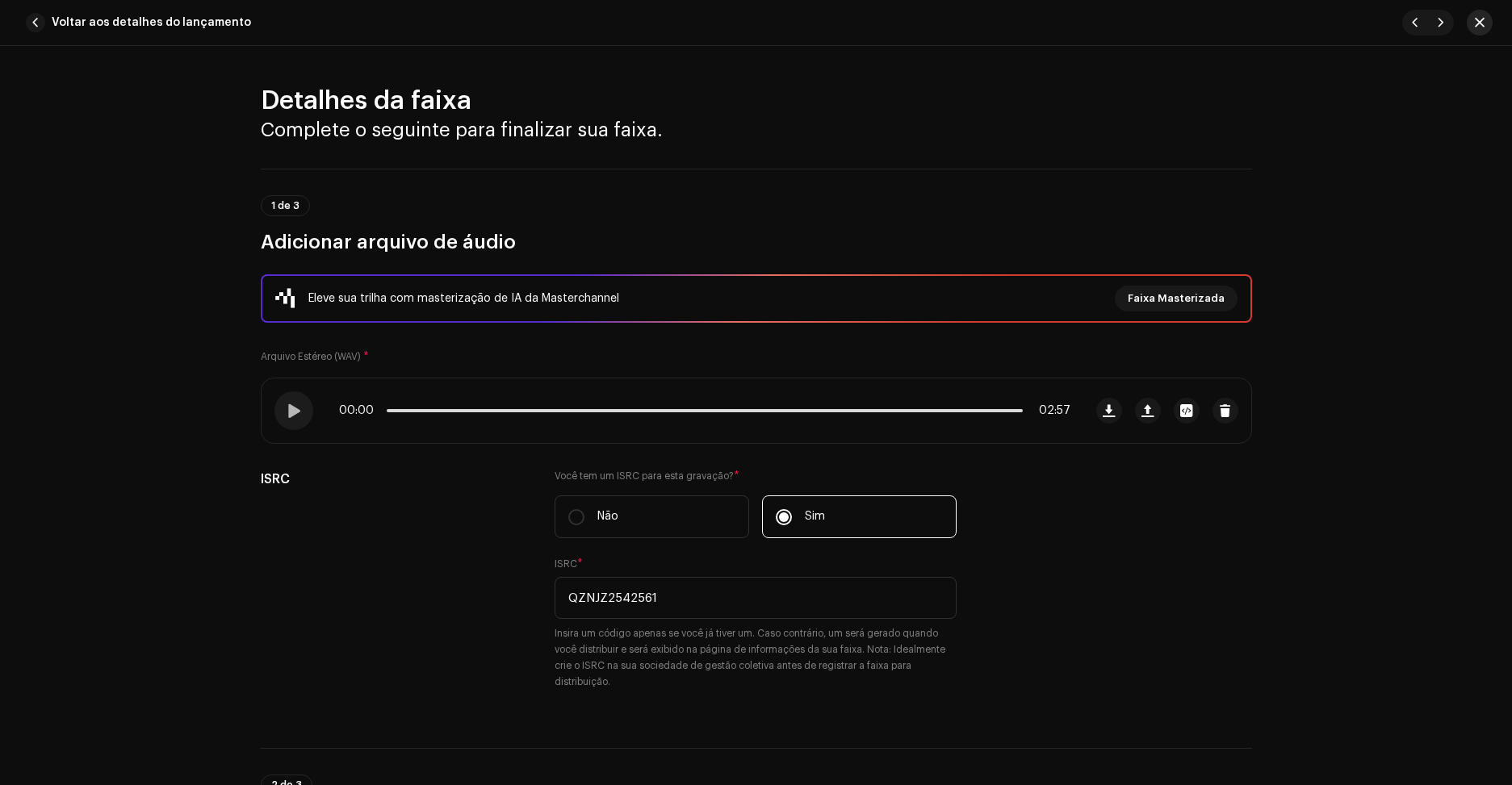
click at [1475, 30] on button "button" at bounding box center [1479, 22] width 26 height 26
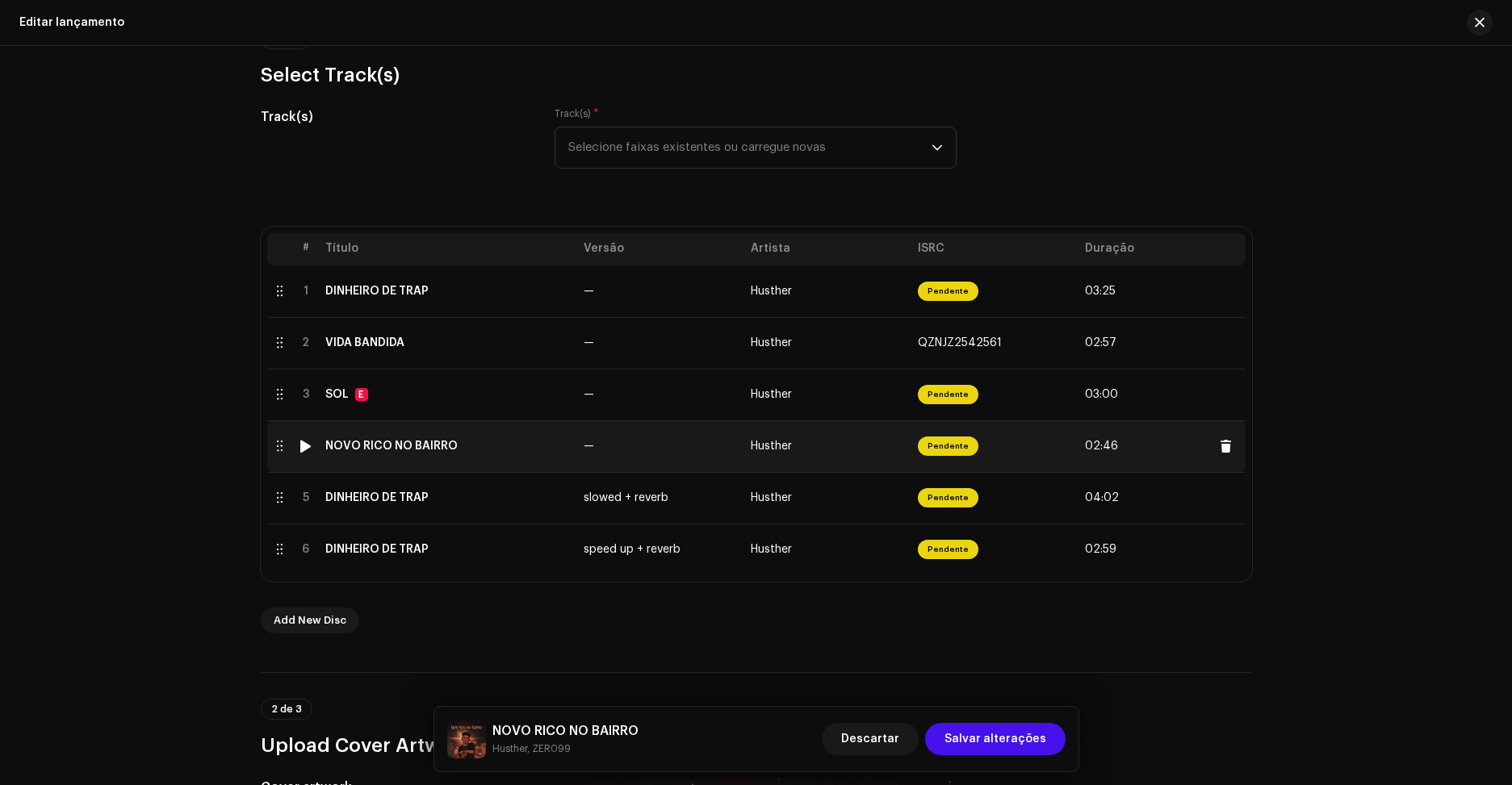
scroll to position [161, 0]
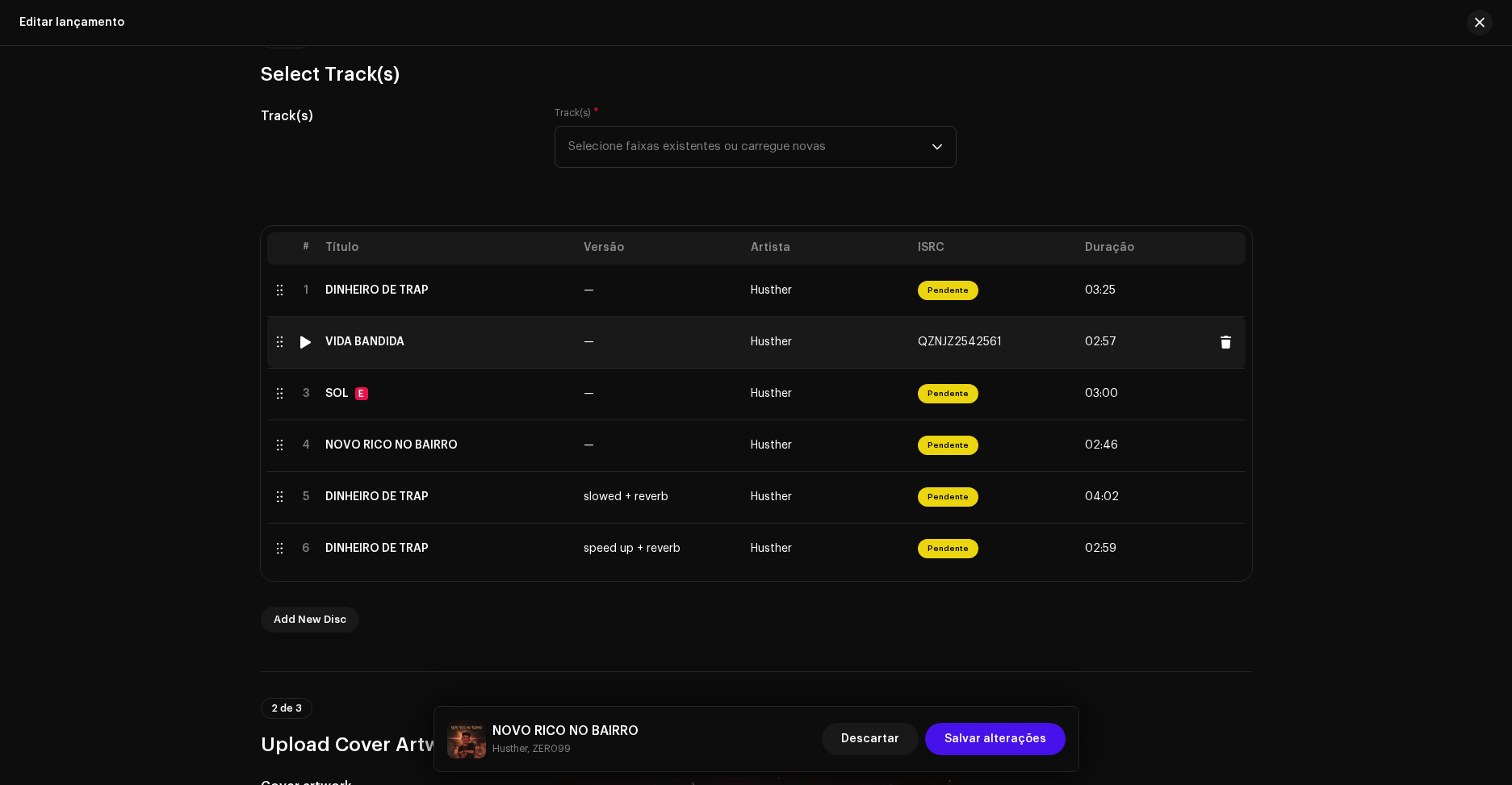
click at [300, 343] on div at bounding box center [305, 342] width 12 height 13
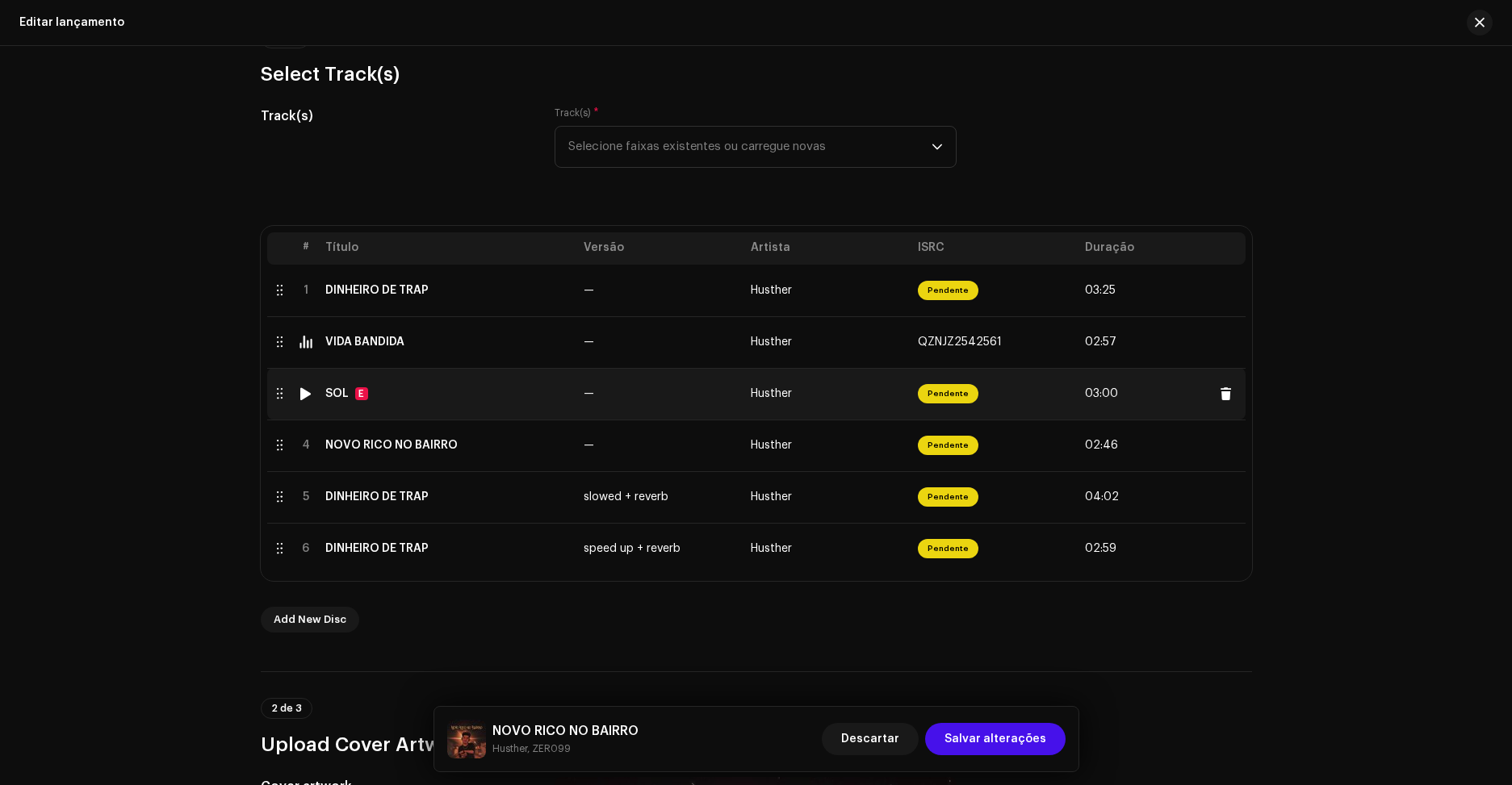
click at [301, 395] on div at bounding box center [305, 394] width 12 height 13
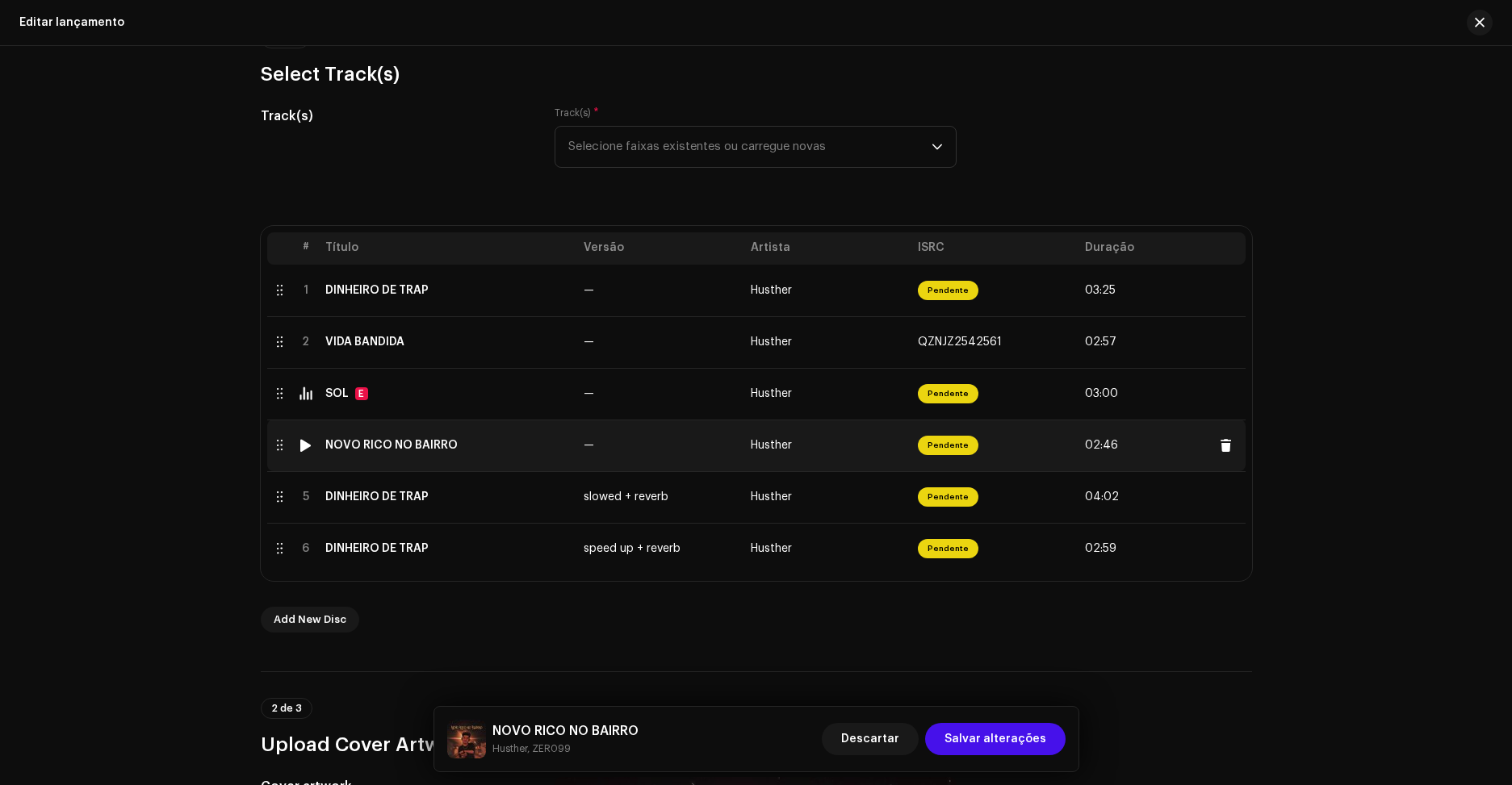
click at [300, 447] on div at bounding box center [305, 446] width 12 height 13
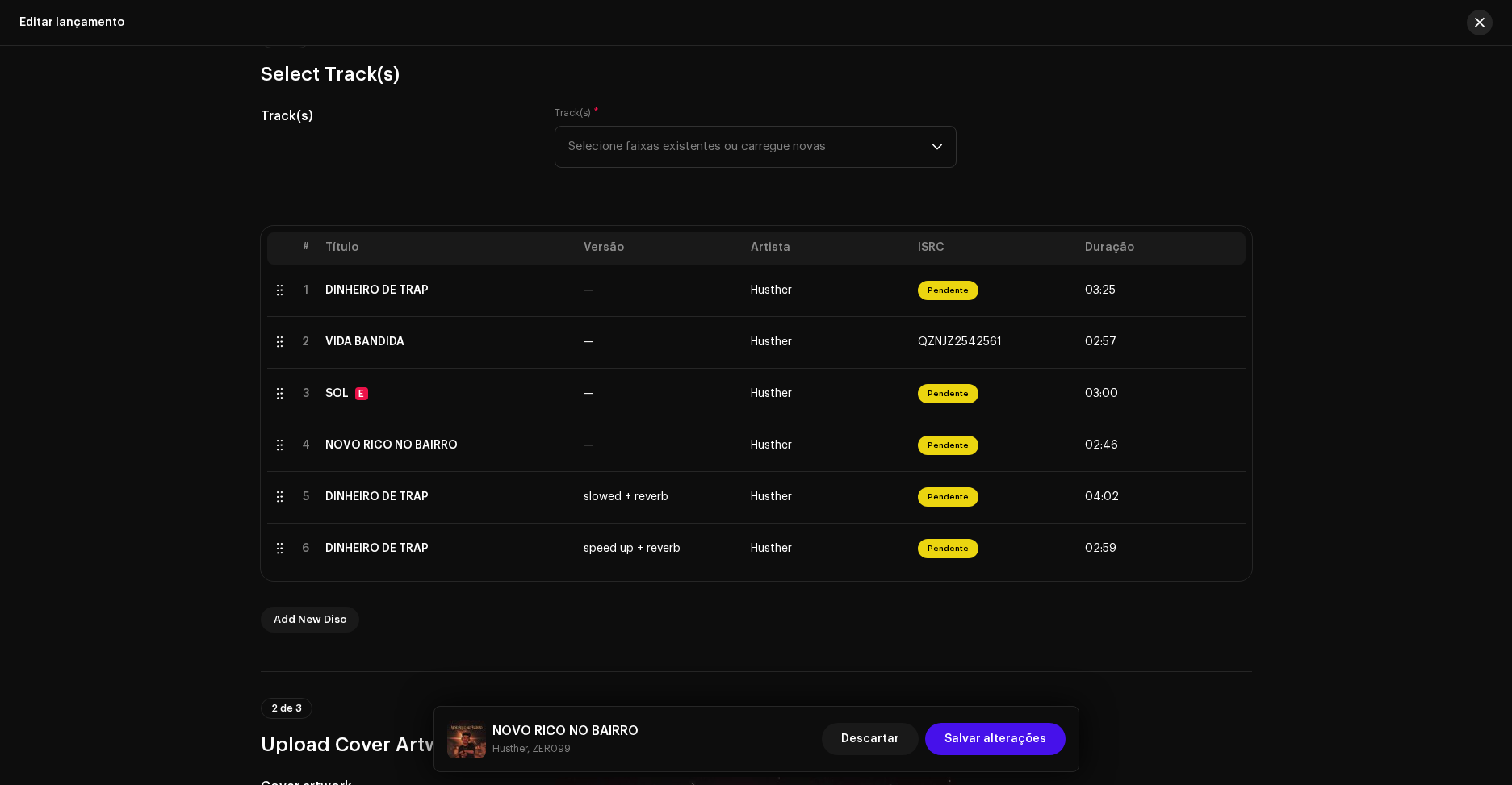
click at [1485, 15] on button "button" at bounding box center [1479, 22] width 26 height 26
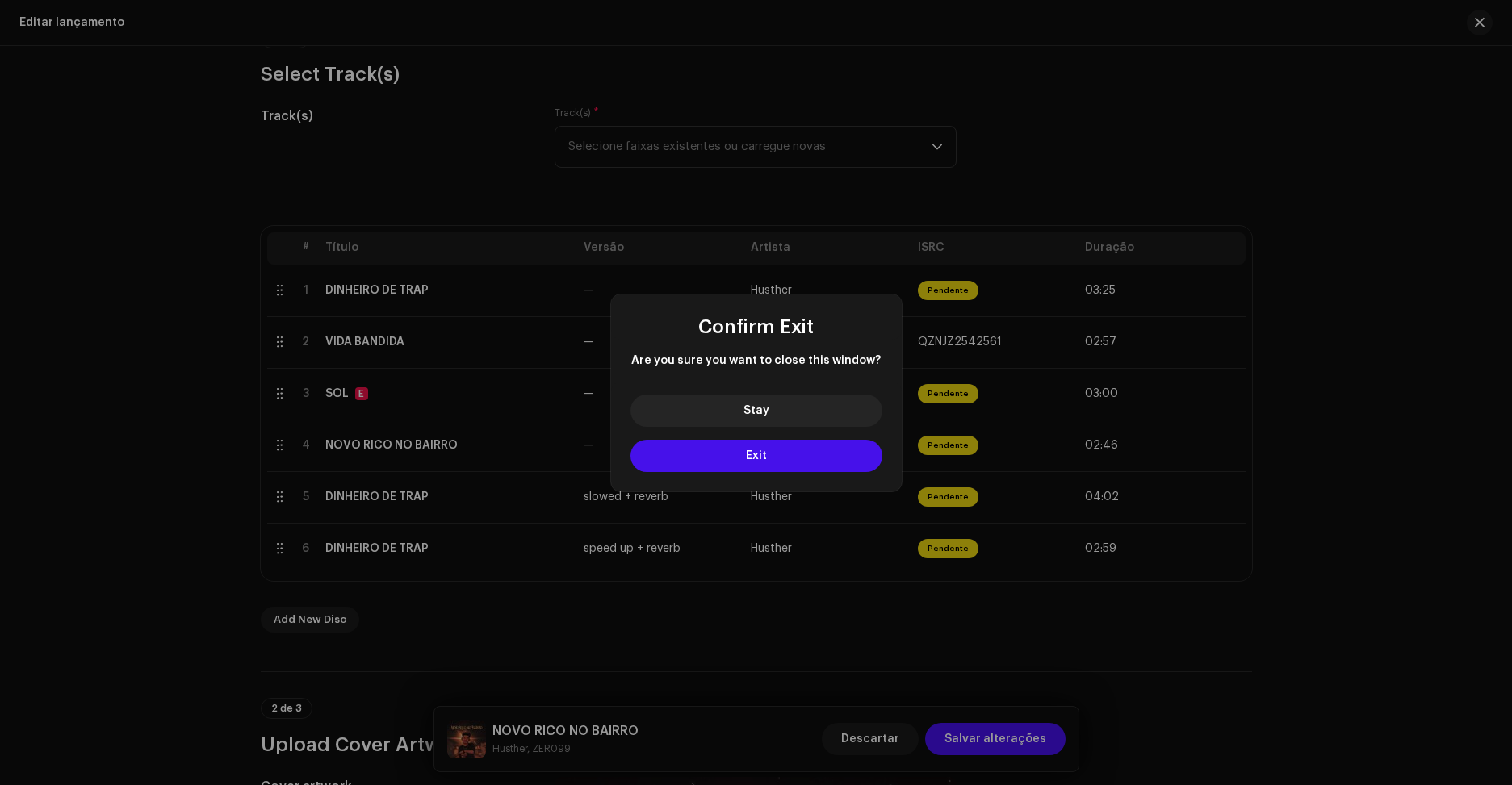
drag, startPoint x: 766, startPoint y: 467, endPoint x: 766, endPoint y: 476, distance: 9.0
click at [766, 468] on button "Exit" at bounding box center [756, 456] width 252 height 32
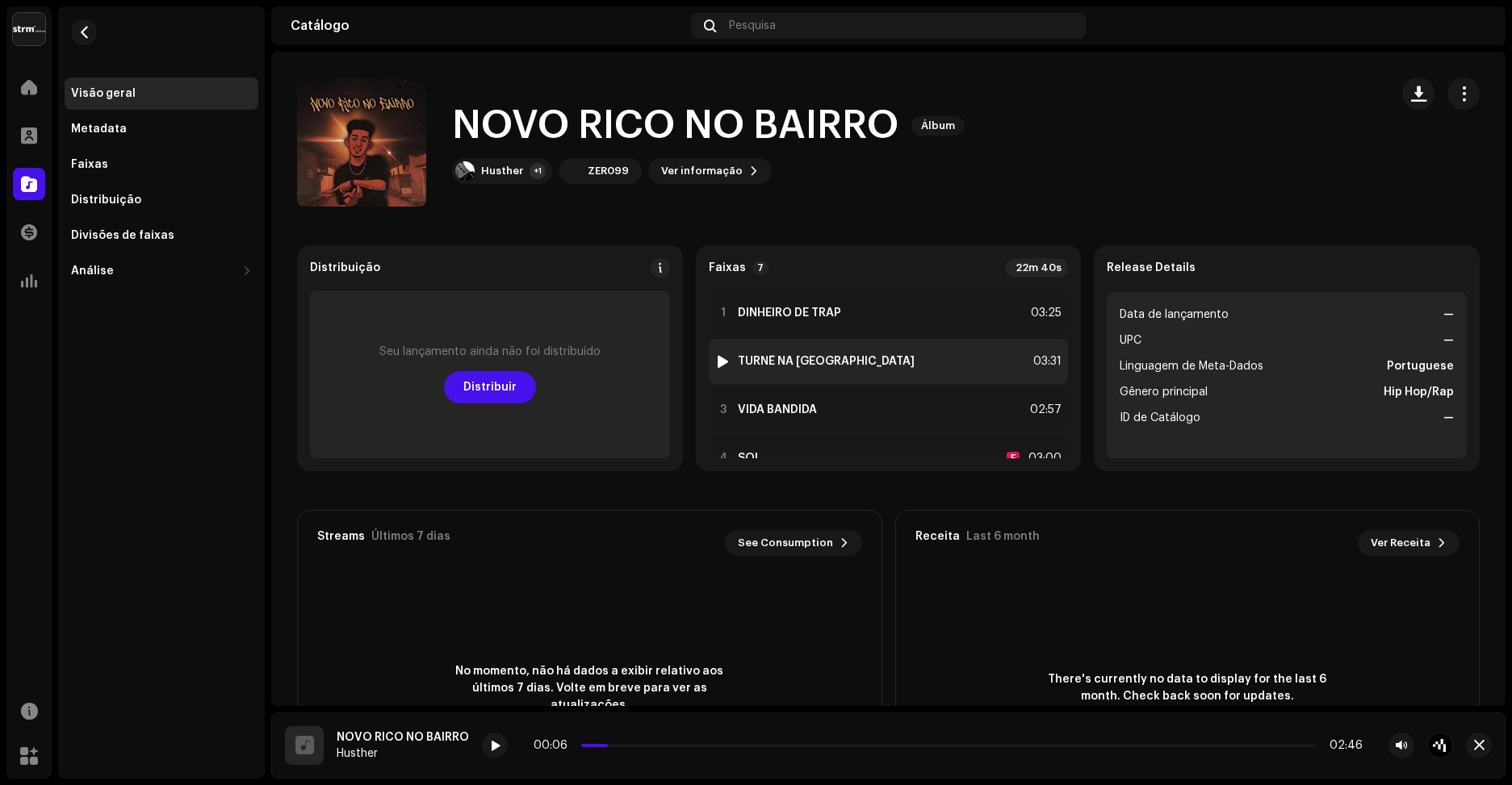
click at [718, 363] on div at bounding box center [722, 361] width 12 height 13
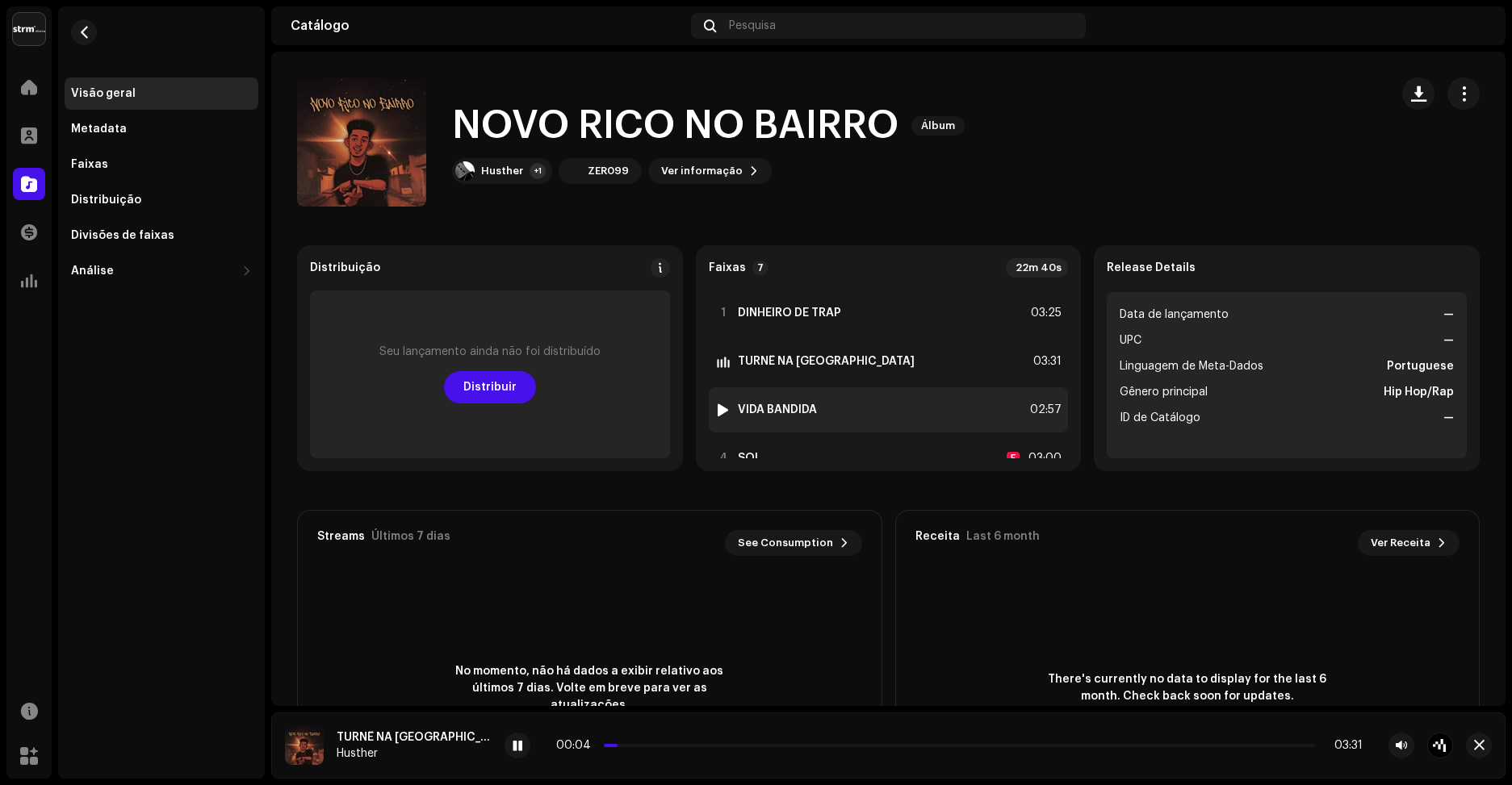
click at [717, 407] on div at bounding box center [722, 410] width 12 height 13
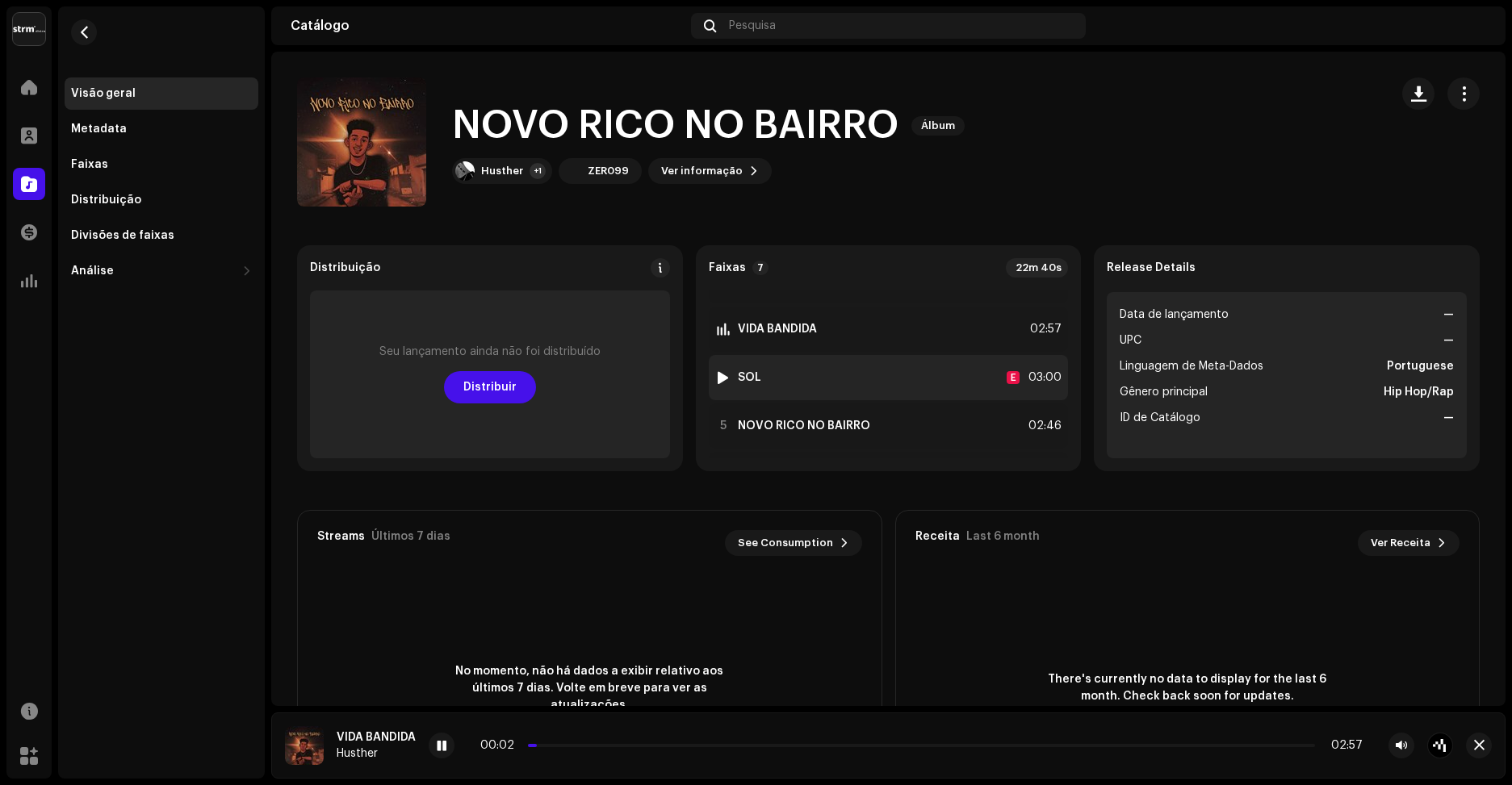
click at [722, 376] on div at bounding box center [722, 378] width 12 height 13
click at [1457, 98] on span "button" at bounding box center [1464, 93] width 16 height 13
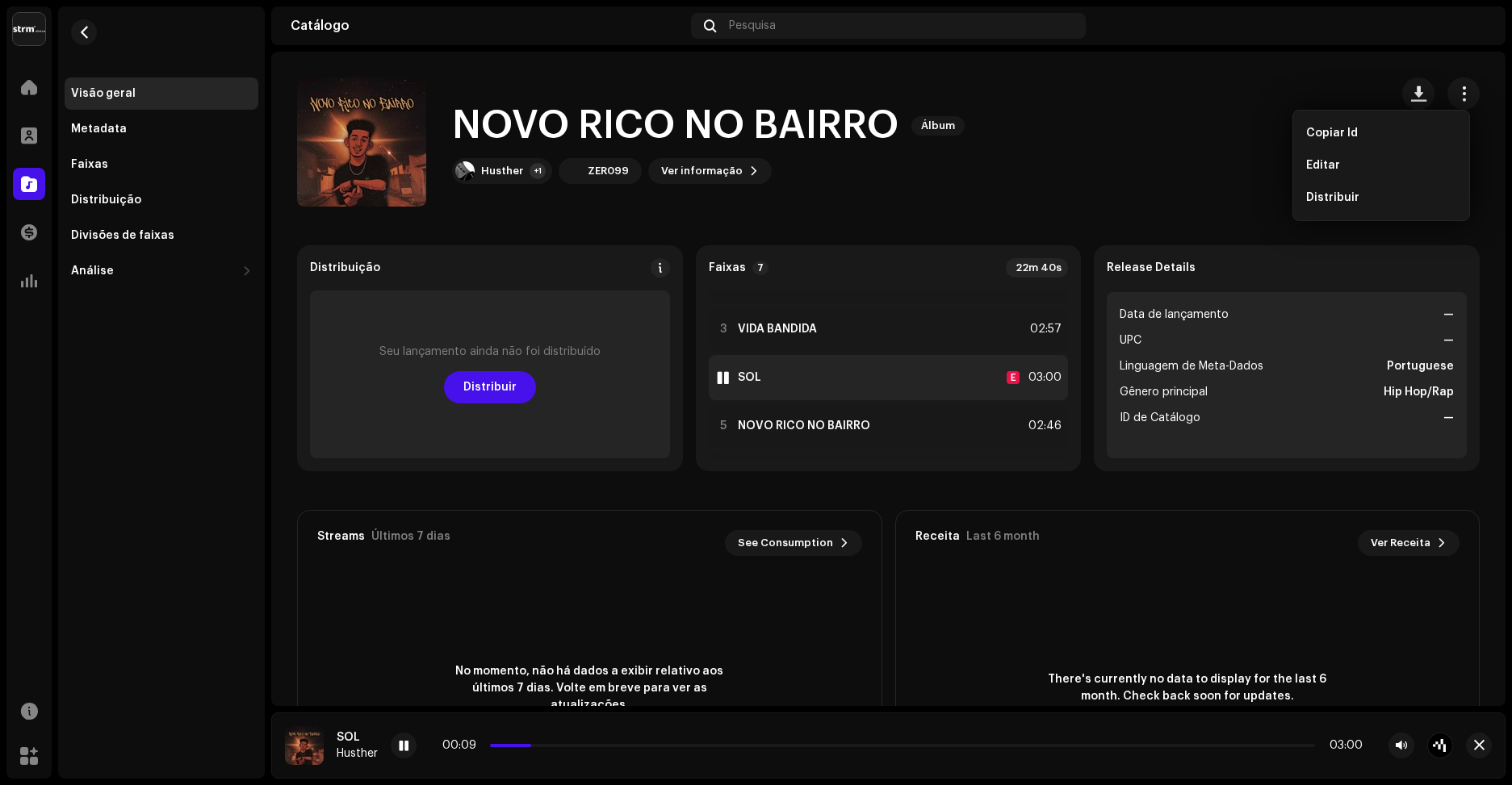
click at [718, 382] on div at bounding box center [722, 378] width 12 height 13
click at [1322, 165] on span "Editar" at bounding box center [1322, 165] width 34 height 13
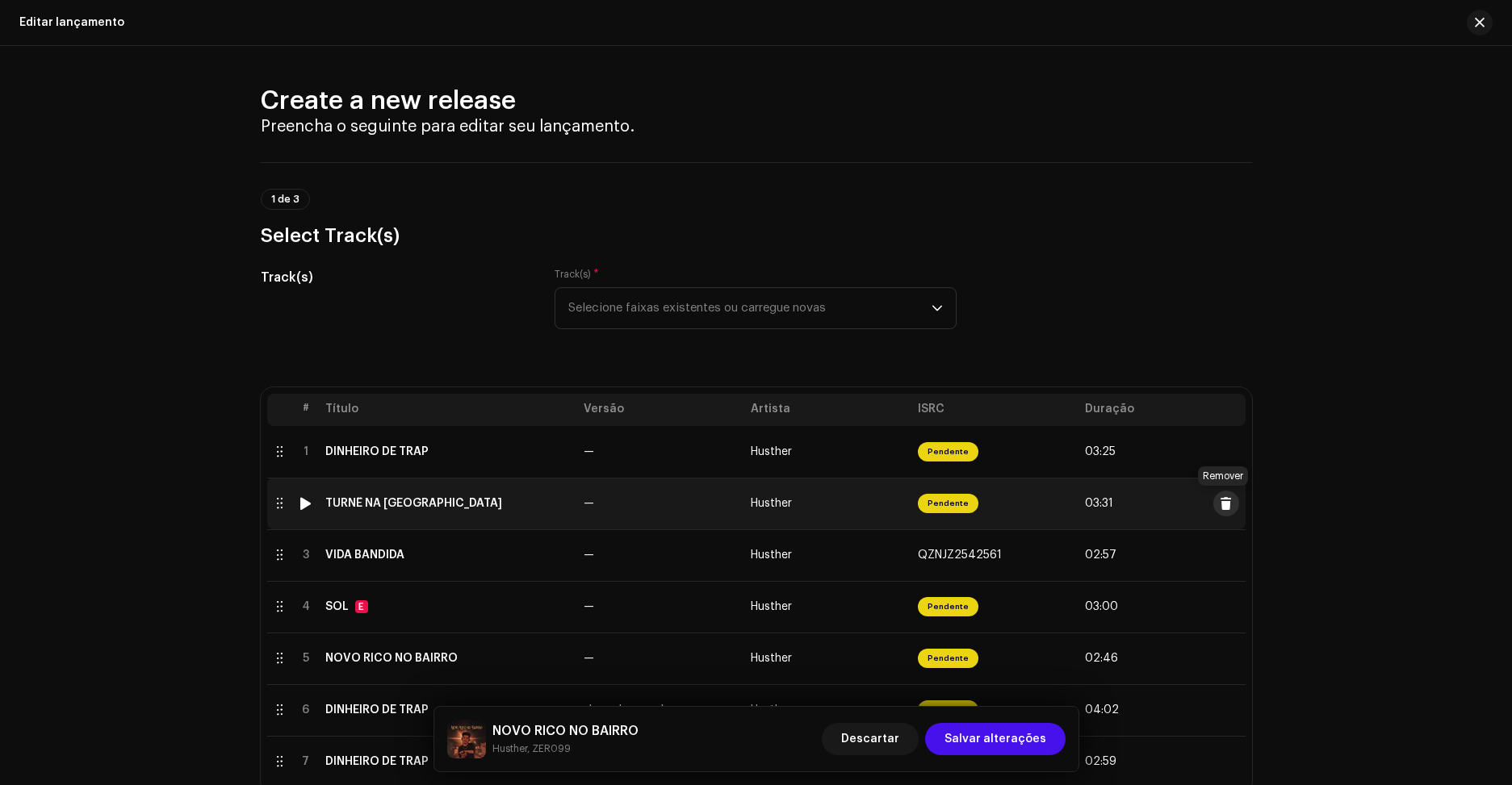
click at [1223, 499] on span at bounding box center [1226, 504] width 12 height 13
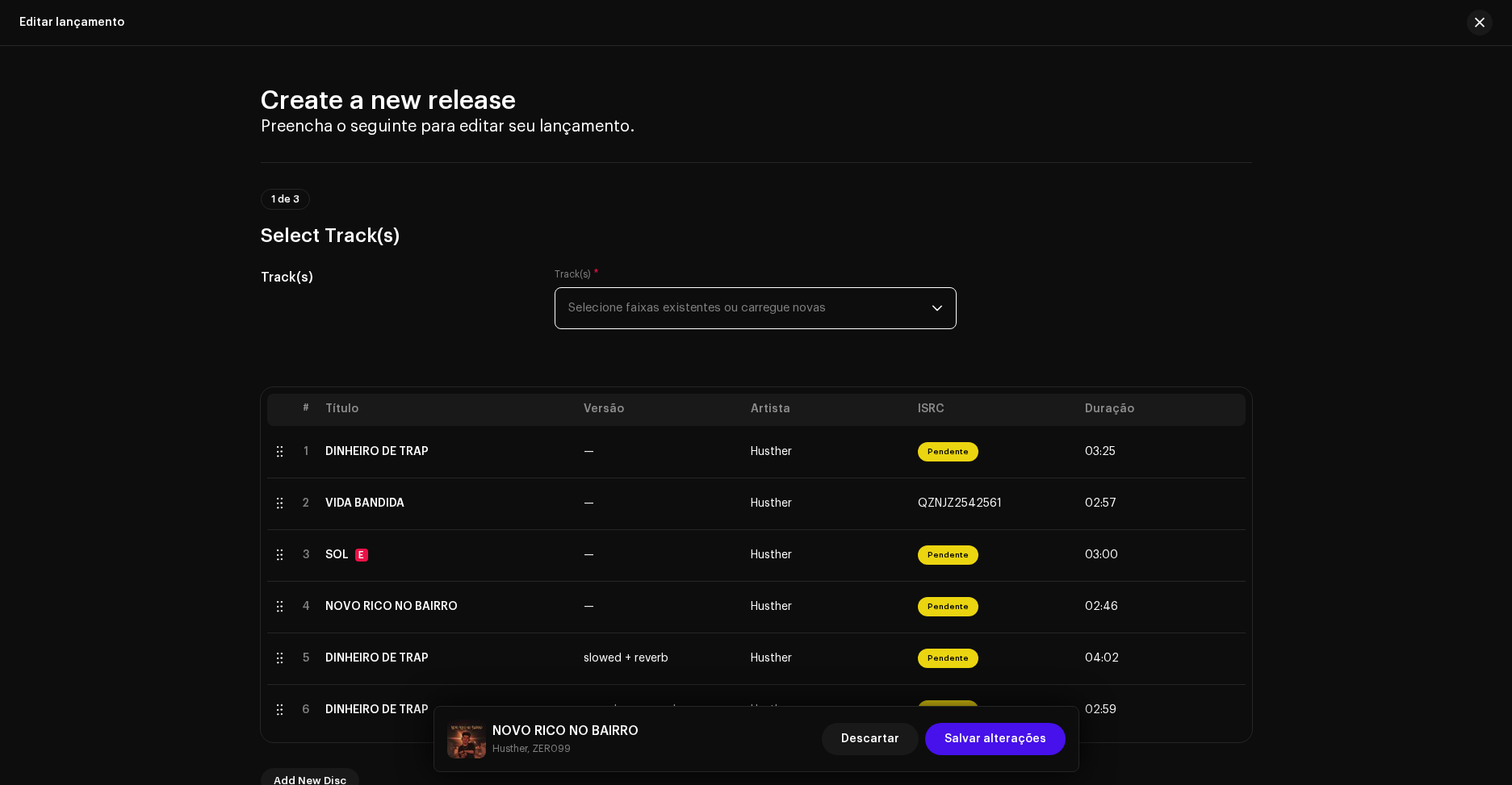
click at [722, 289] on span "Selecione faixas existentes ou carregue novas" at bounding box center [750, 308] width 363 height 41
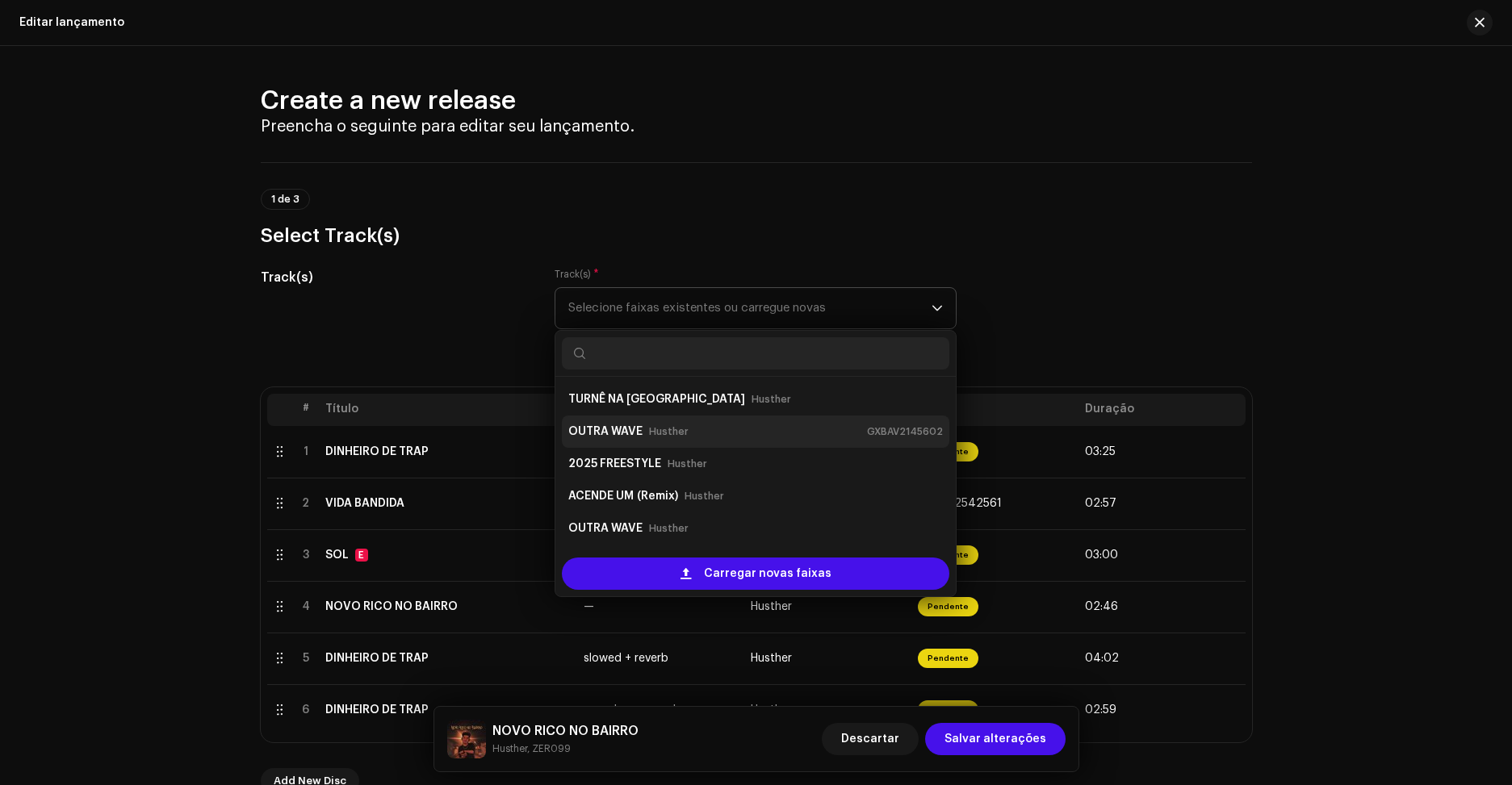
click at [733, 428] on div "OUTRA WAVE Husther GXBAV2145602" at bounding box center [756, 431] width 375 height 26
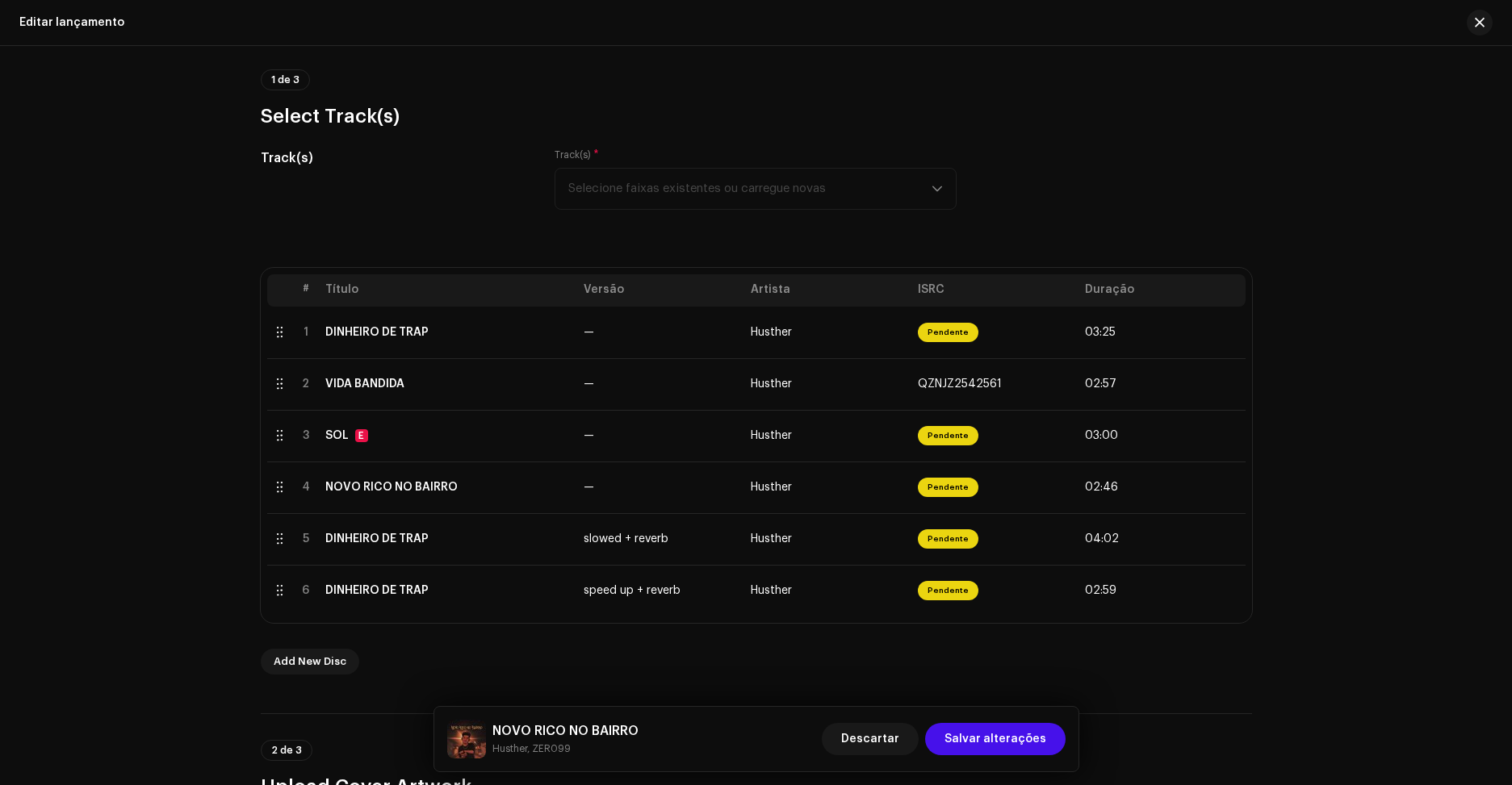
scroll to position [161, 0]
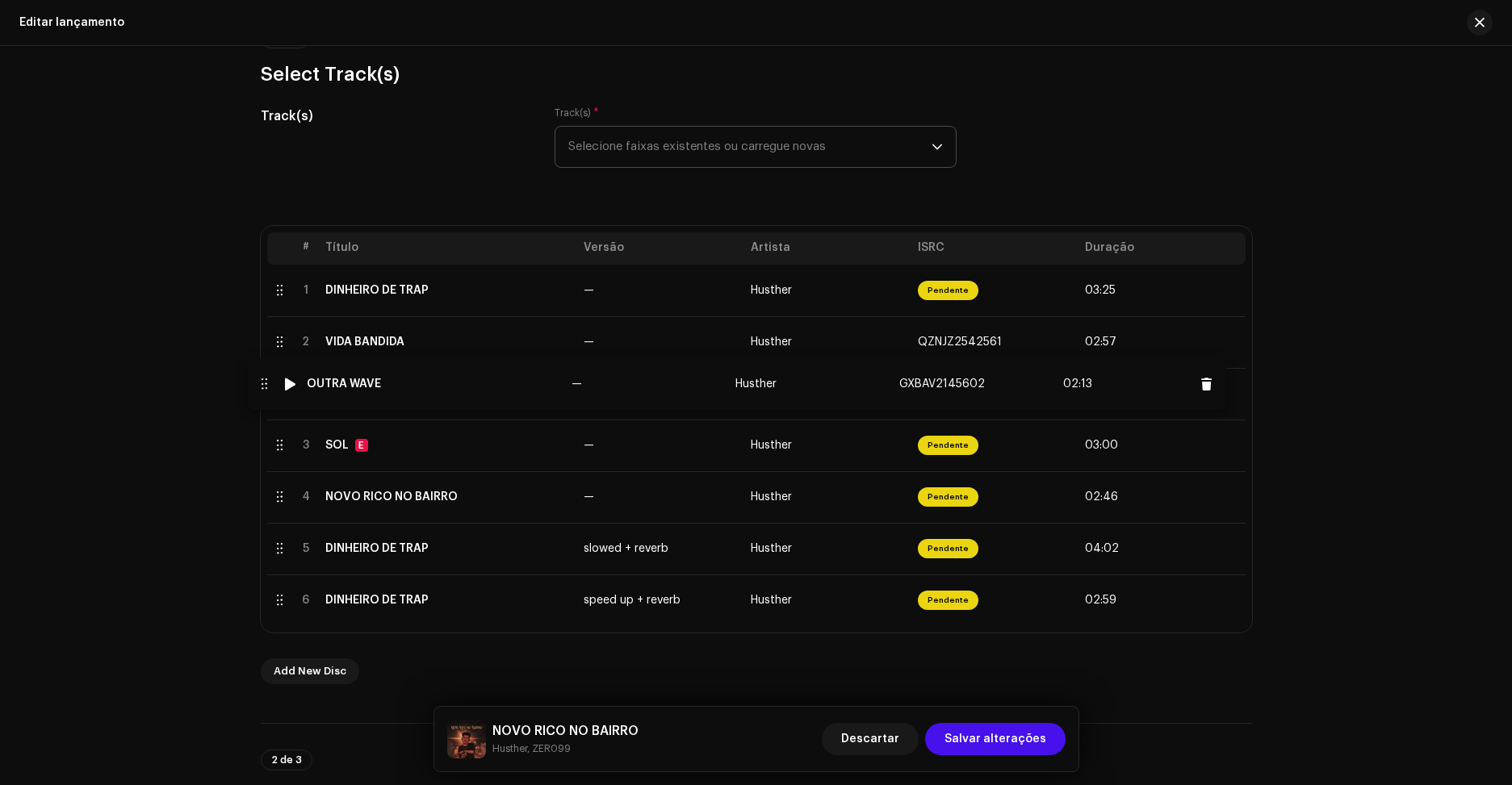
drag, startPoint x: 278, startPoint y: 606, endPoint x: 262, endPoint y: 390, distance: 216.6
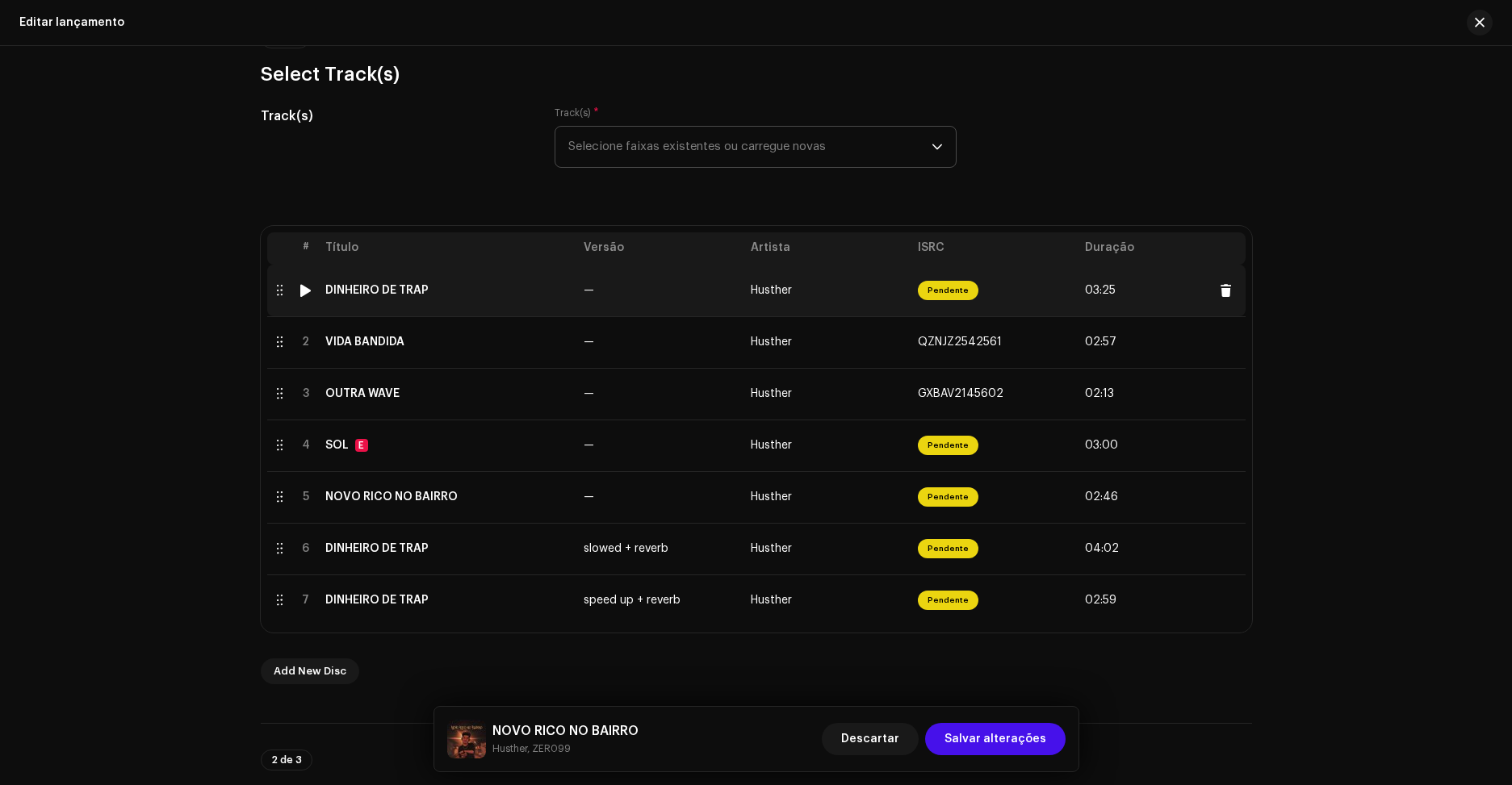
click at [301, 294] on div at bounding box center [305, 290] width 12 height 13
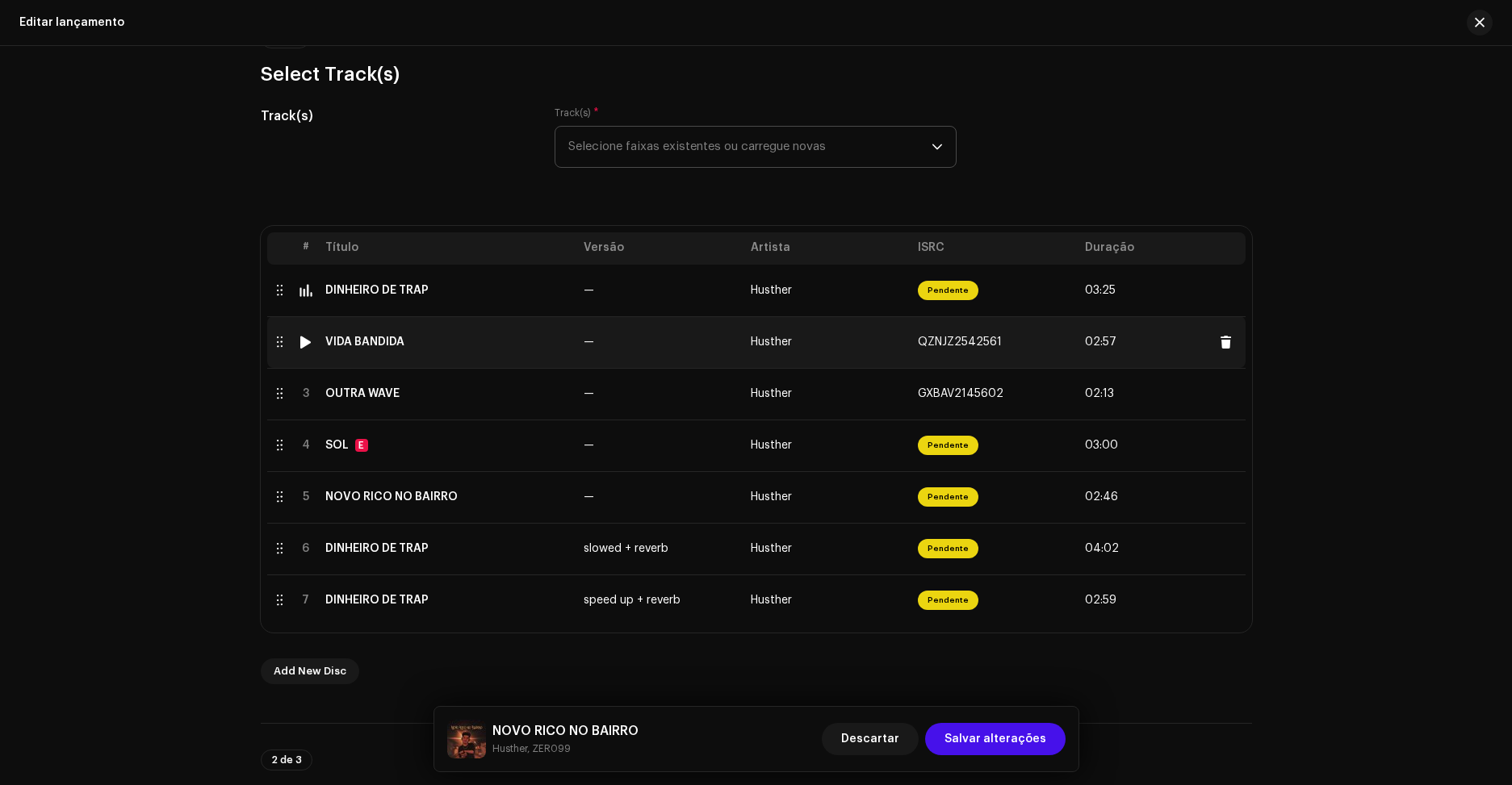
click at [308, 336] on div at bounding box center [305, 342] width 12 height 13
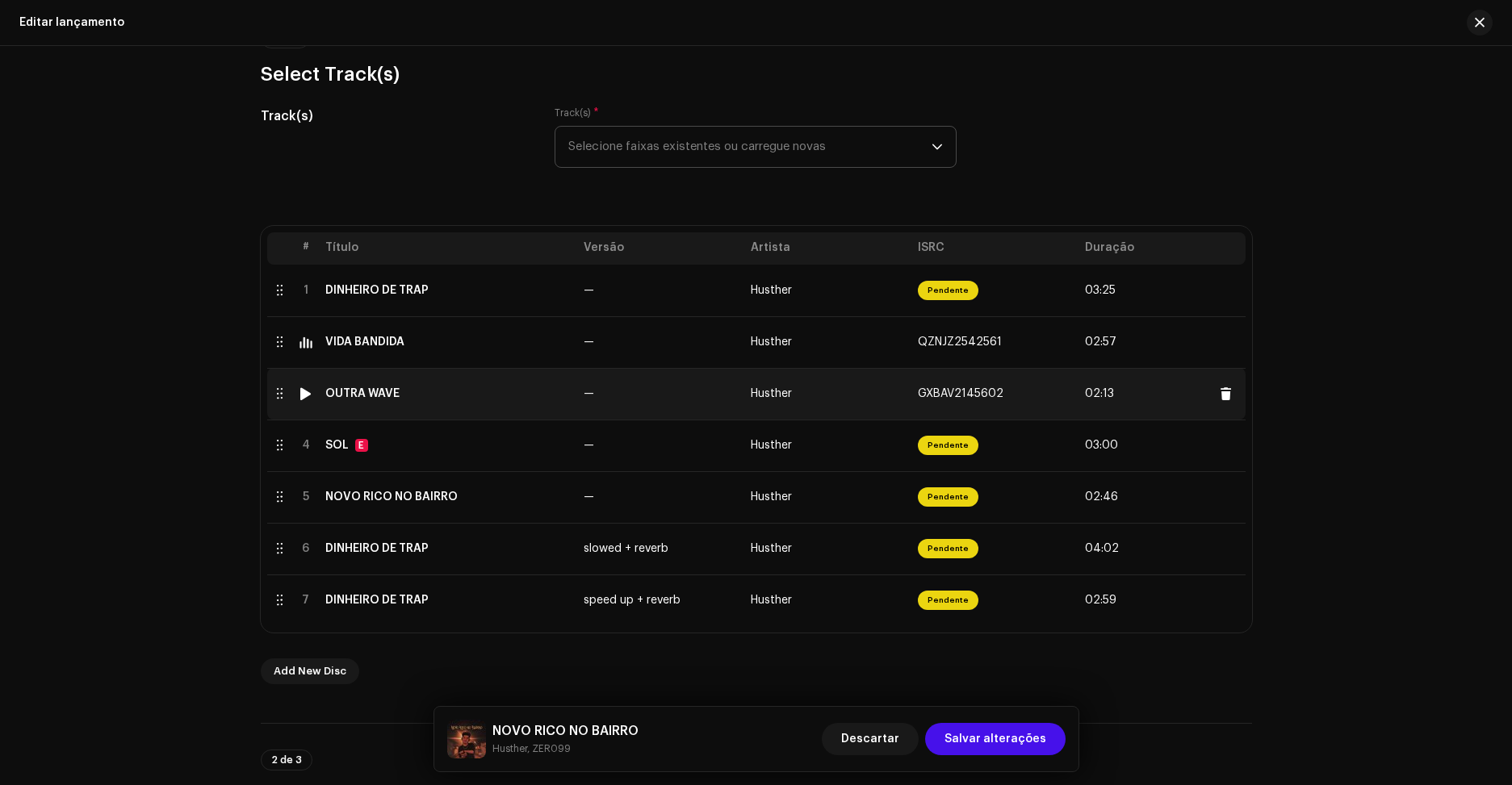
click at [304, 400] on div at bounding box center [305, 394] width 12 height 13
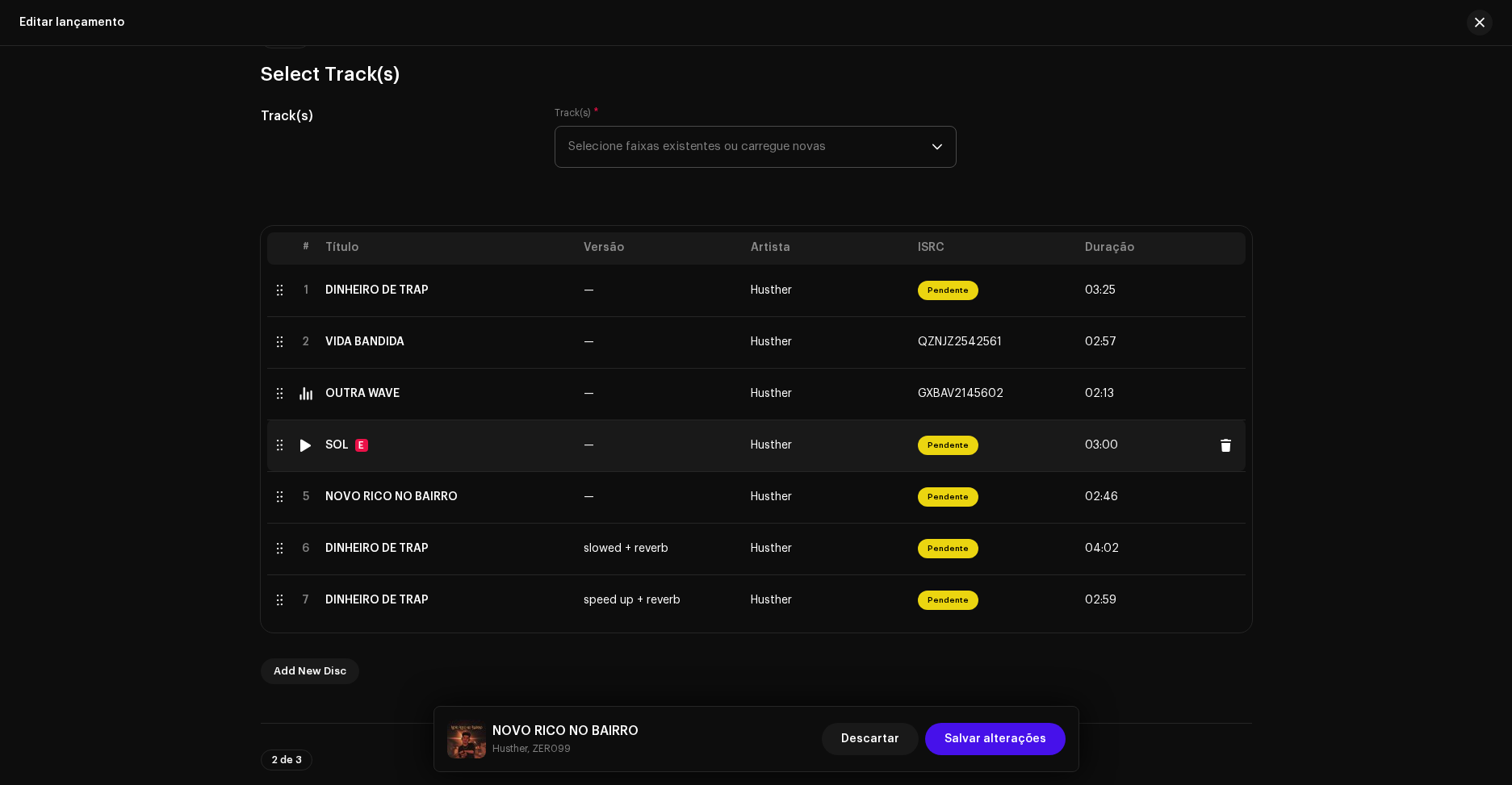
click at [305, 442] on div at bounding box center [305, 446] width 12 height 13
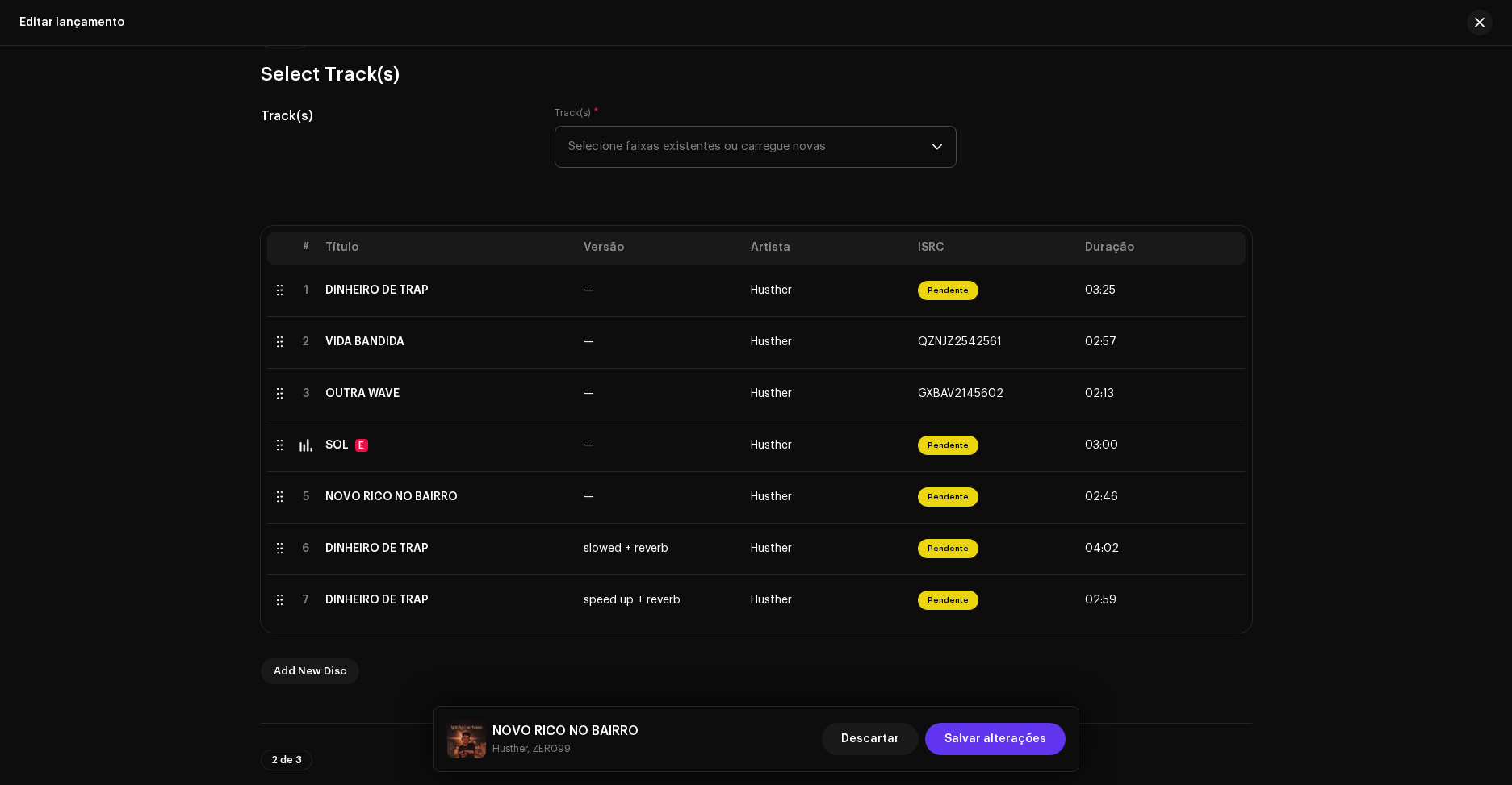
click at [1030, 744] on span "Salvar alterações" at bounding box center [995, 739] width 102 height 32
